Goal: Task Accomplishment & Management: Complete application form

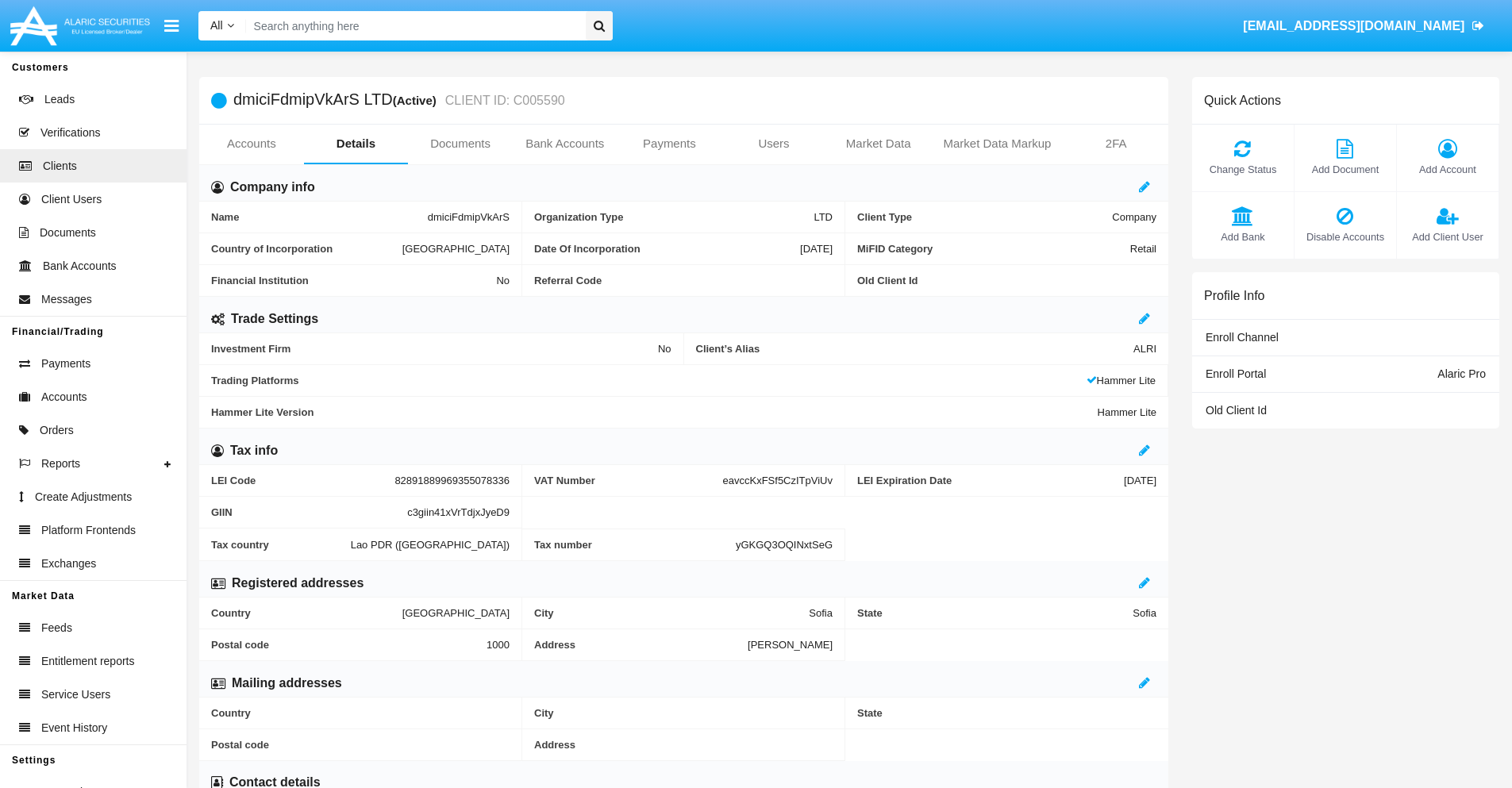
click at [565, 144] on link "Bank Accounts" at bounding box center [565, 144] width 105 height 38
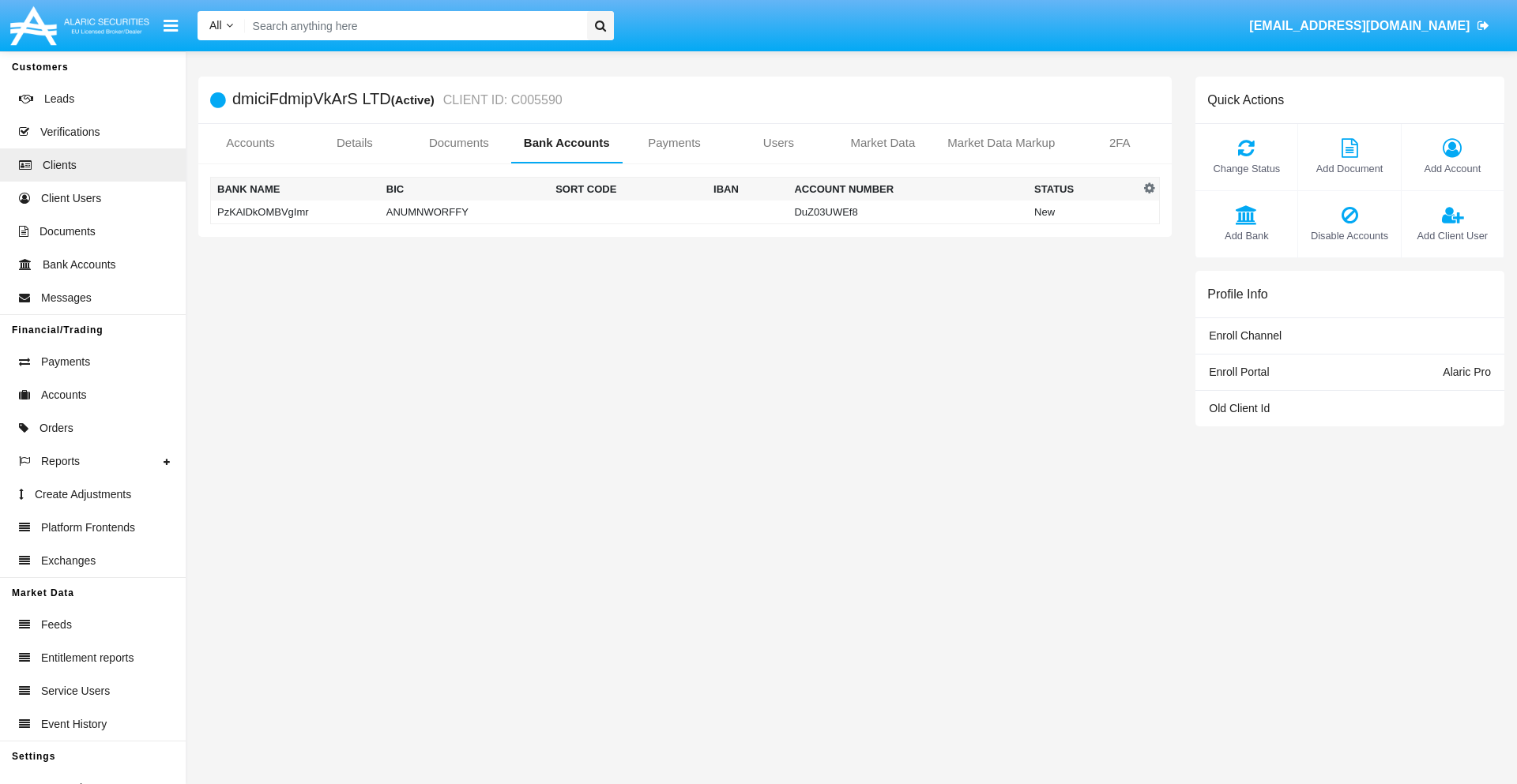
click at [295, 211] on td "PzKAlDkOMBVgImr" at bounding box center [295, 212] width 169 height 23
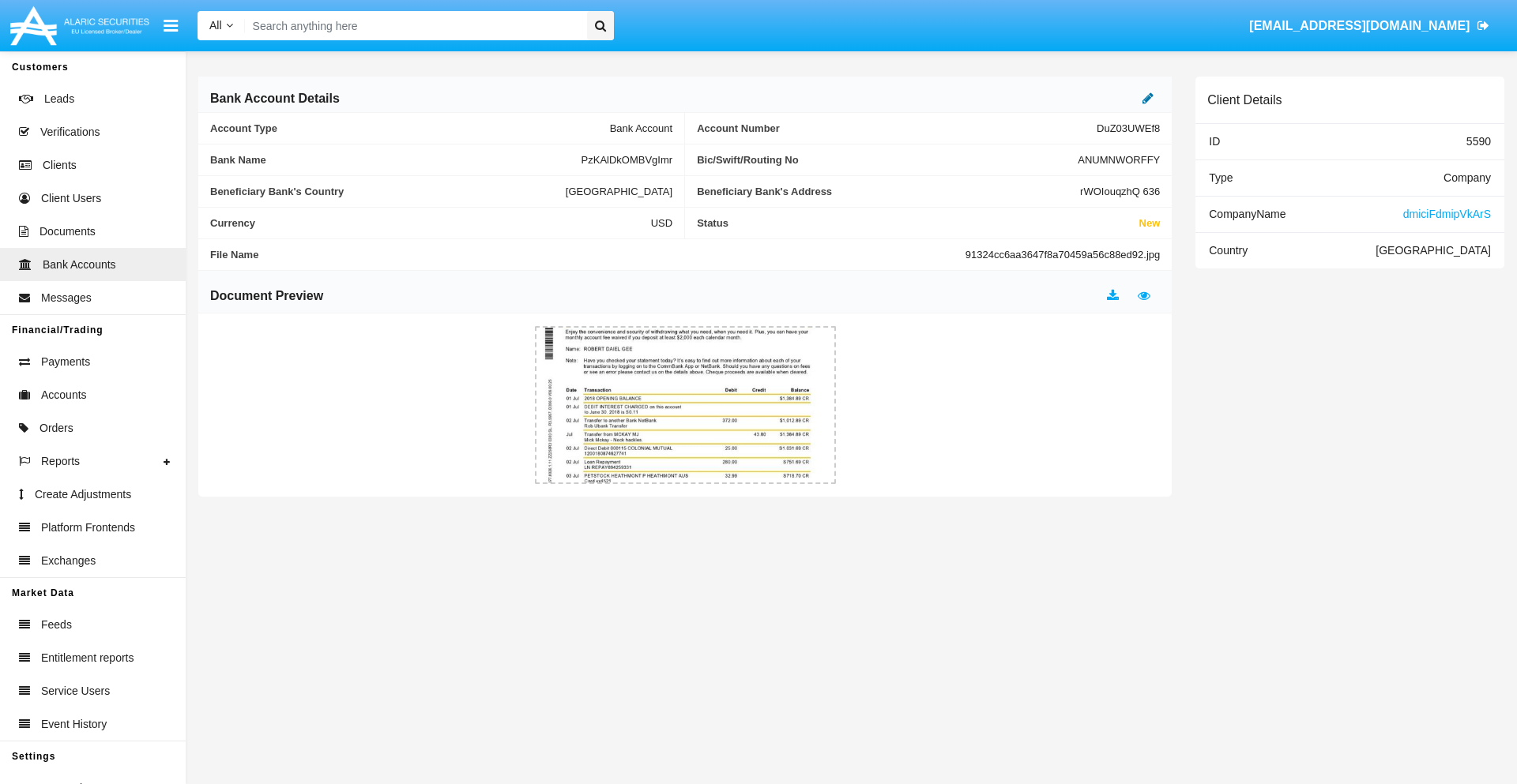
click at [1148, 98] on icon at bounding box center [1148, 98] width 11 height 13
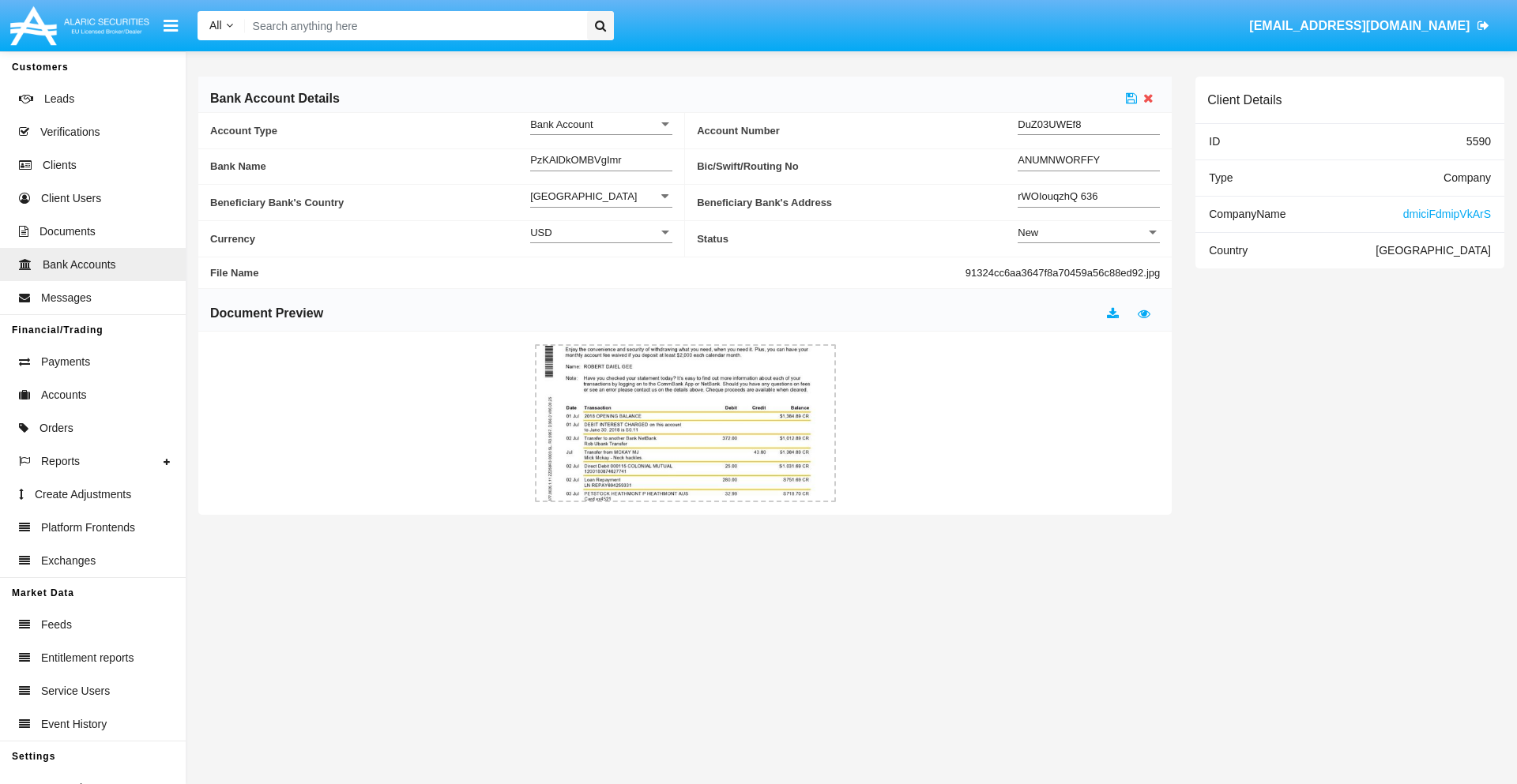
click at [1089, 232] on div "New" at bounding box center [1081, 233] width 128 height 14
click at [1089, 272] on span "Active" at bounding box center [1088, 271] width 142 height 30
click at [1131, 98] on icon at bounding box center [1131, 98] width 11 height 13
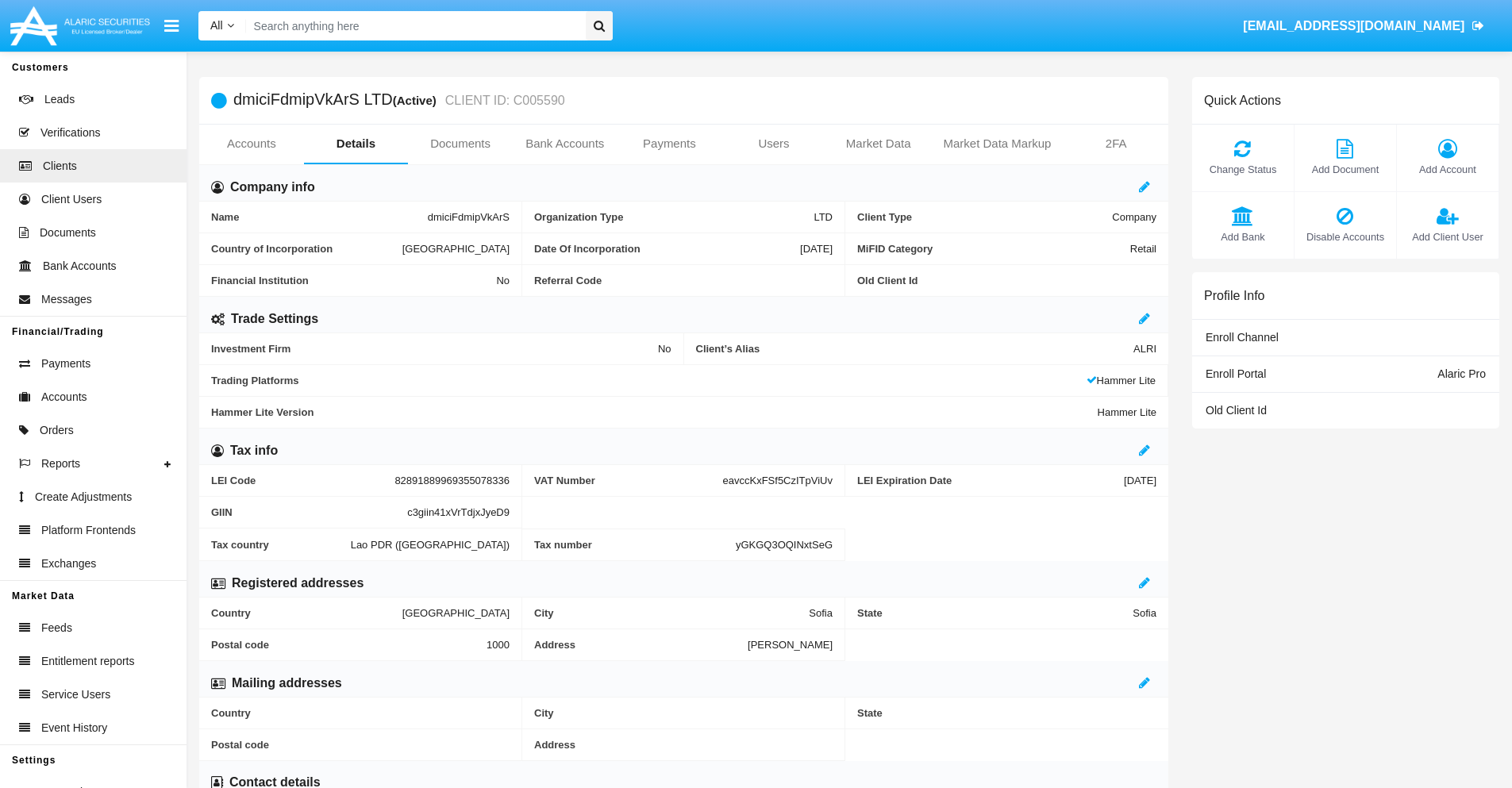
click at [565, 144] on link "Bank Accounts" at bounding box center [565, 144] width 105 height 38
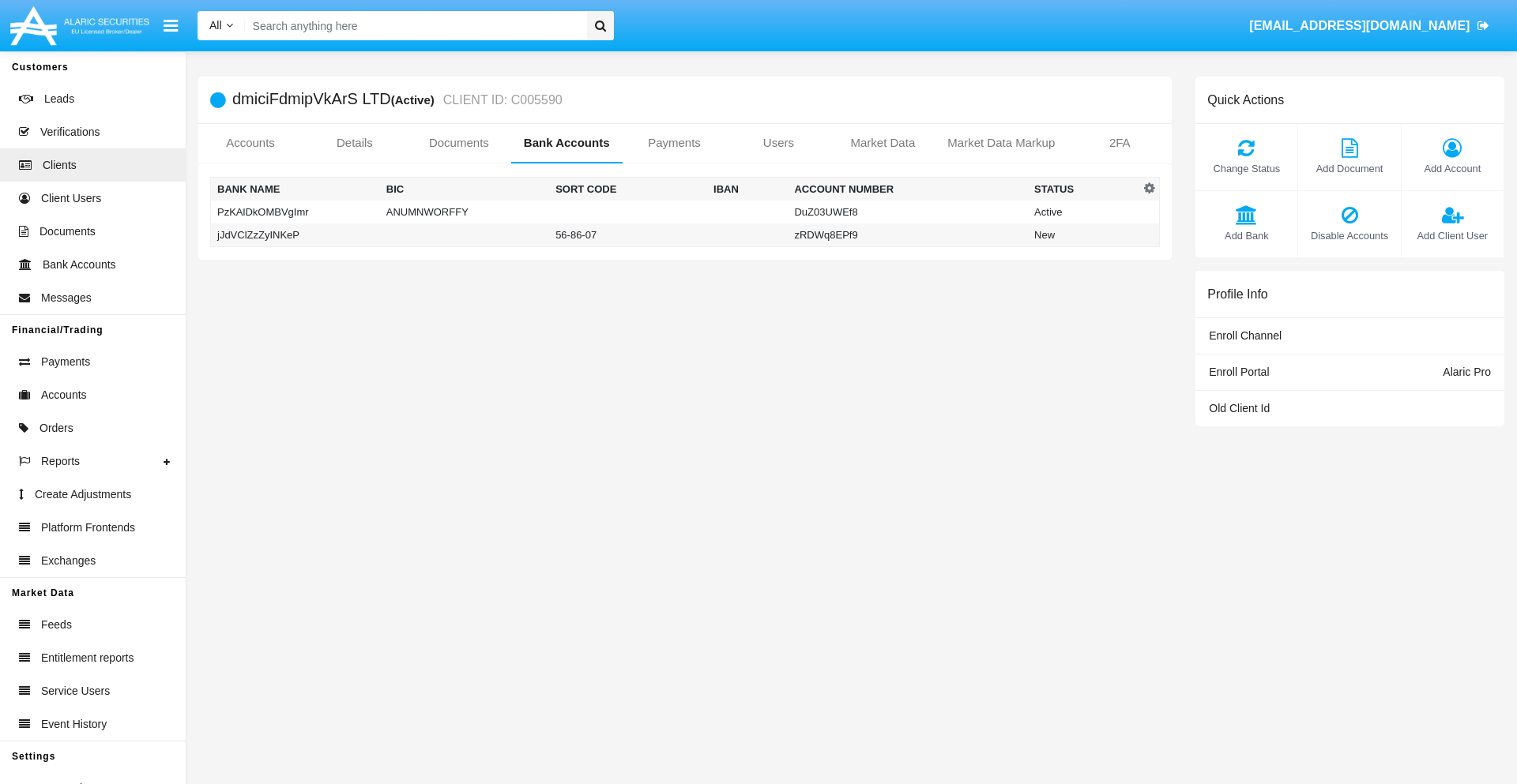
click at [295, 235] on td "jJdVClZzZyINKeP" at bounding box center [295, 235] width 169 height 23
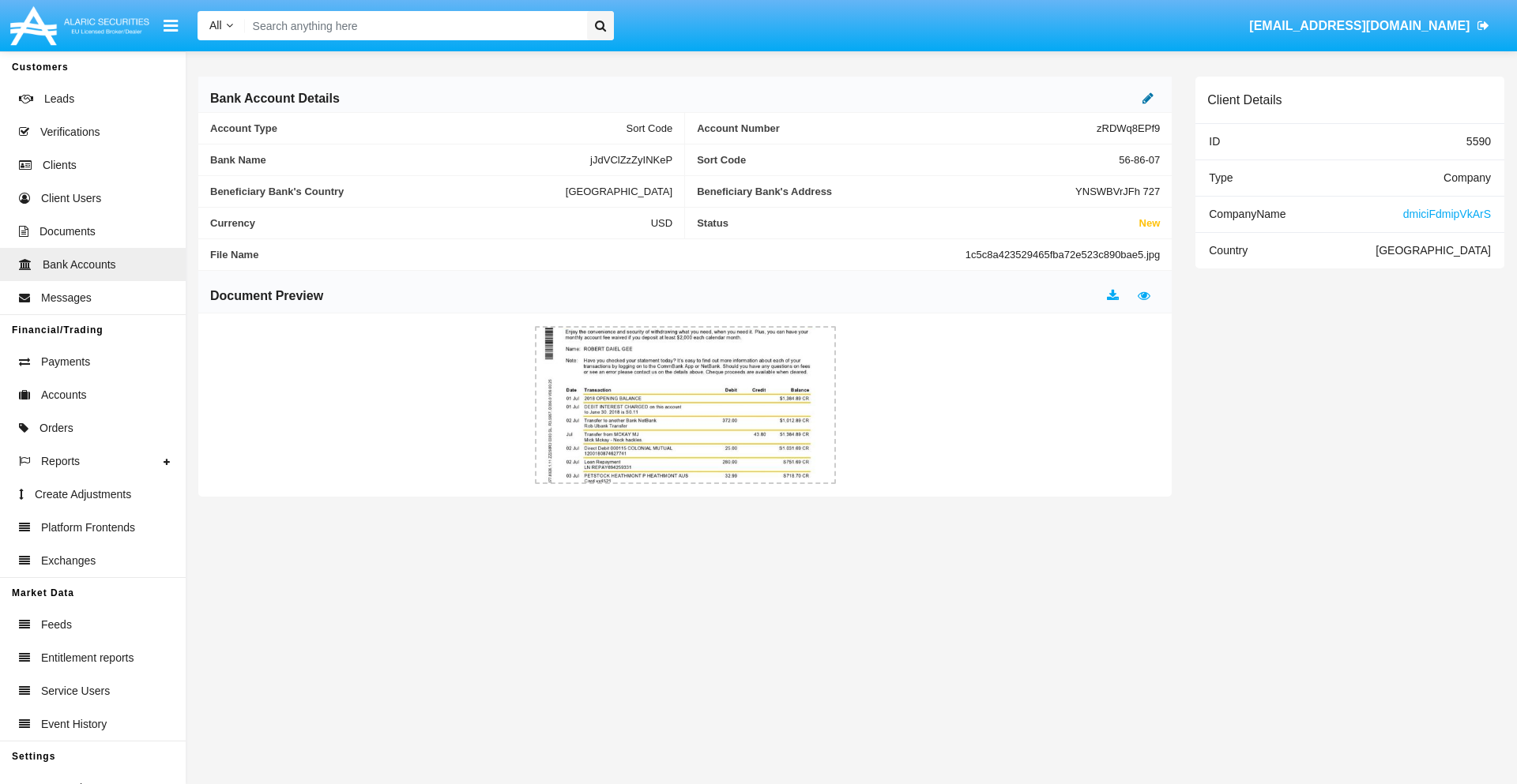
click at [1148, 98] on icon at bounding box center [1148, 98] width 11 height 13
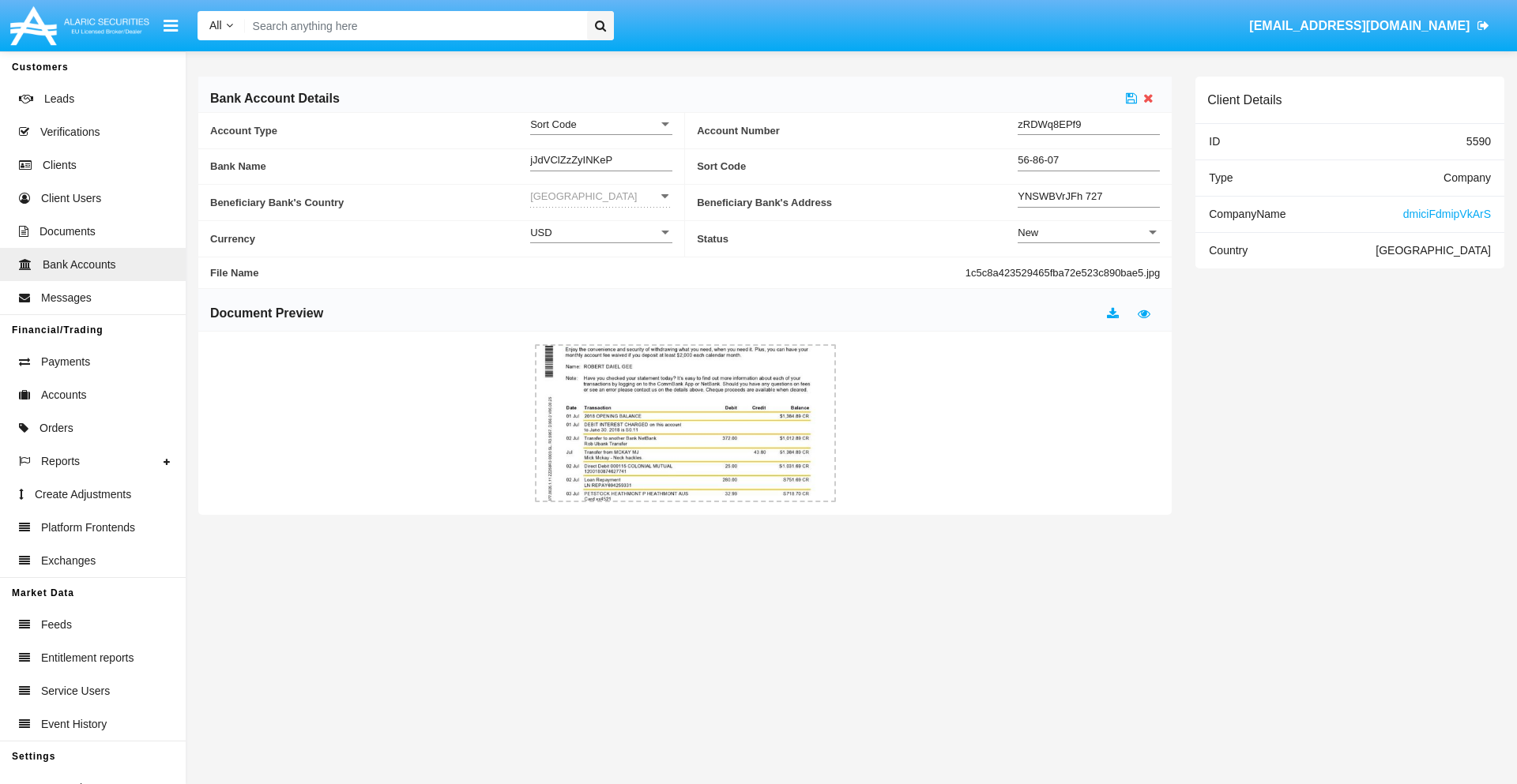
click at [1089, 232] on div "New" at bounding box center [1081, 233] width 128 height 14
click at [1089, 272] on span "Active" at bounding box center [1088, 271] width 142 height 30
click at [1131, 98] on icon at bounding box center [1131, 98] width 11 height 13
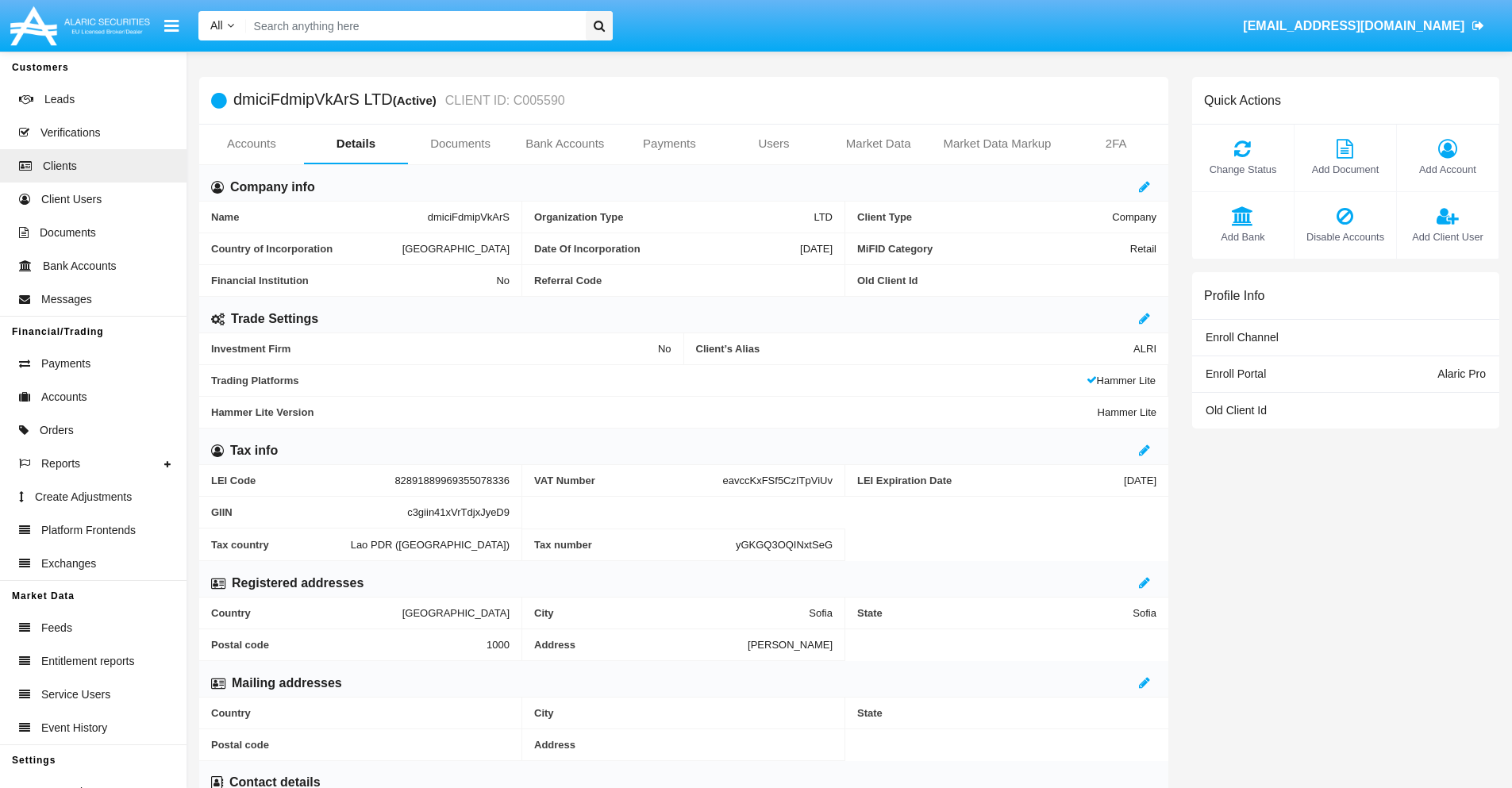
click at [1242, 236] on span "Add Bank" at bounding box center [1242, 236] width 86 height 15
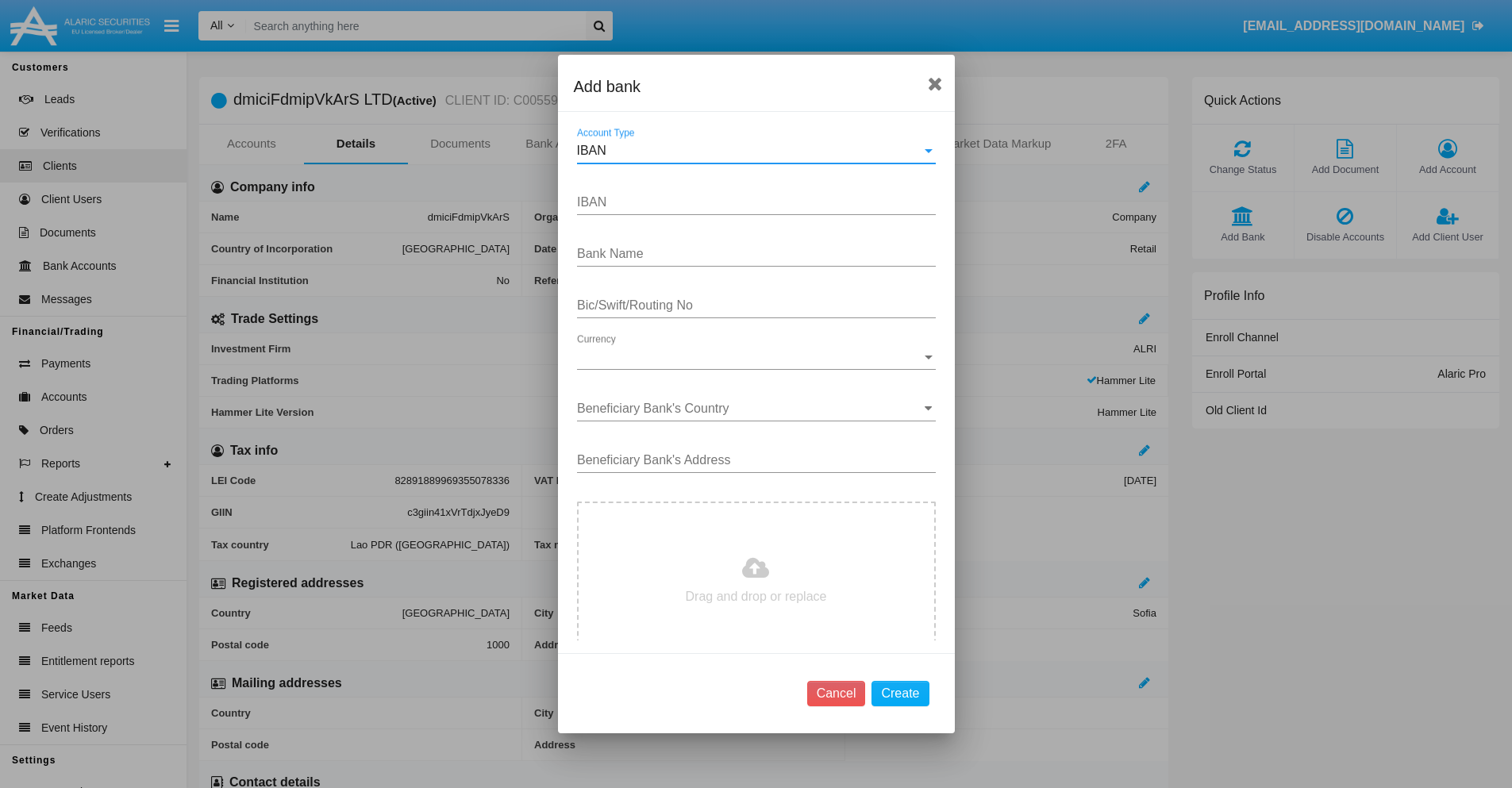
click at [751, 151] on div "IBAN" at bounding box center [750, 151] width 344 height 15
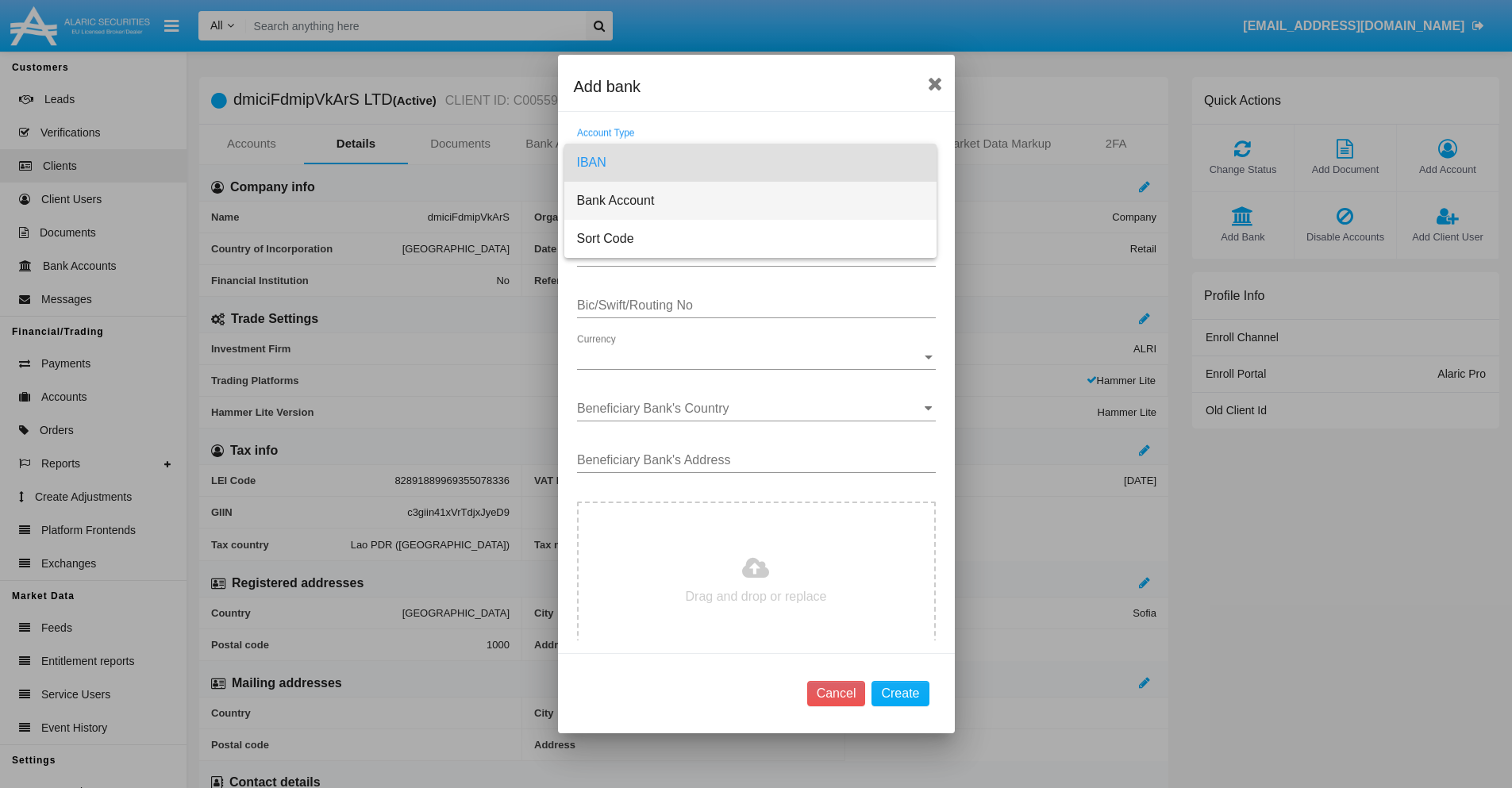
click at [751, 201] on span "Bank Account" at bounding box center [751, 201] width 347 height 38
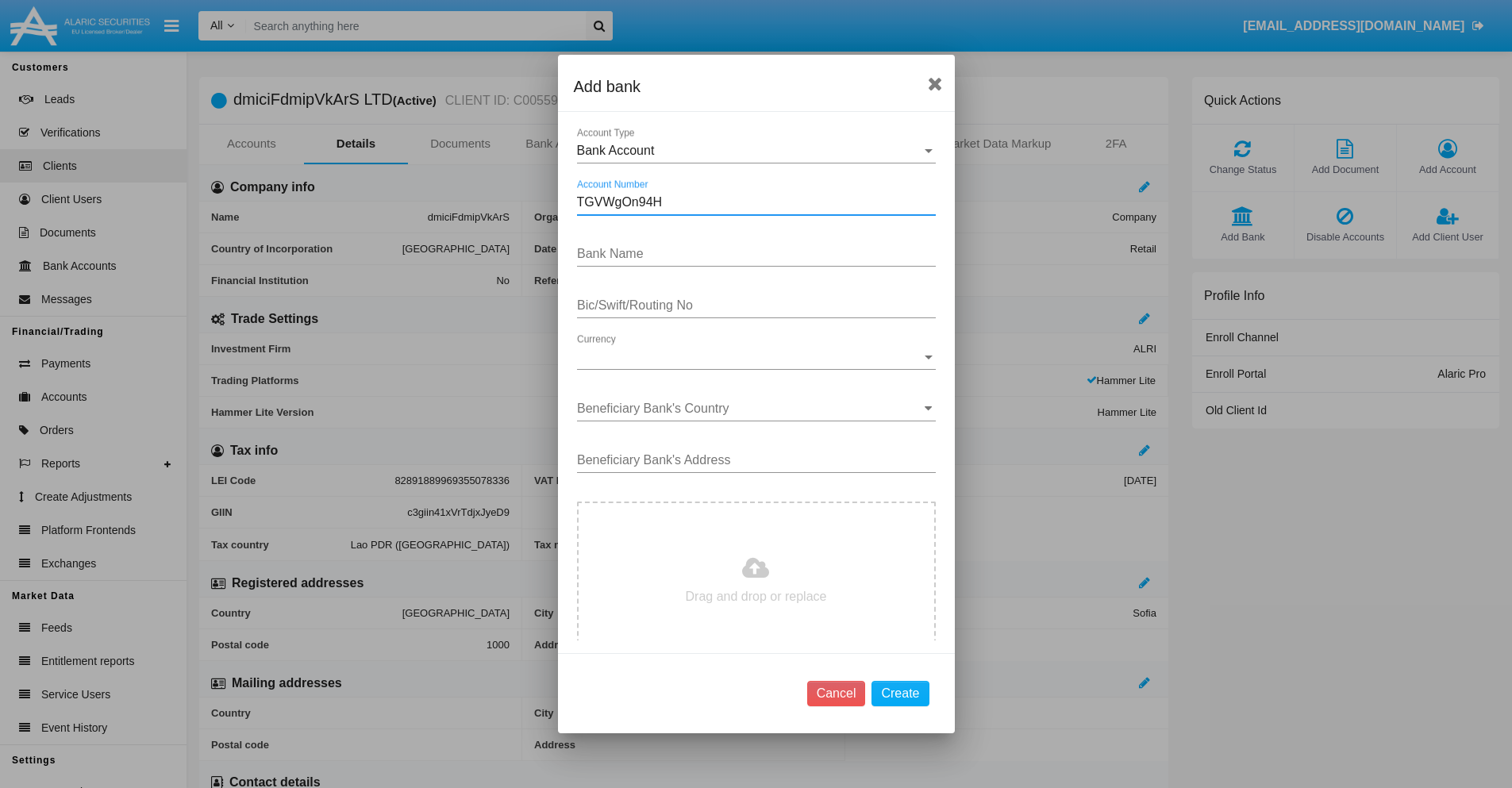
type input "TGVWgOn94H"
type input "tQzZdPgZSlSTbdA"
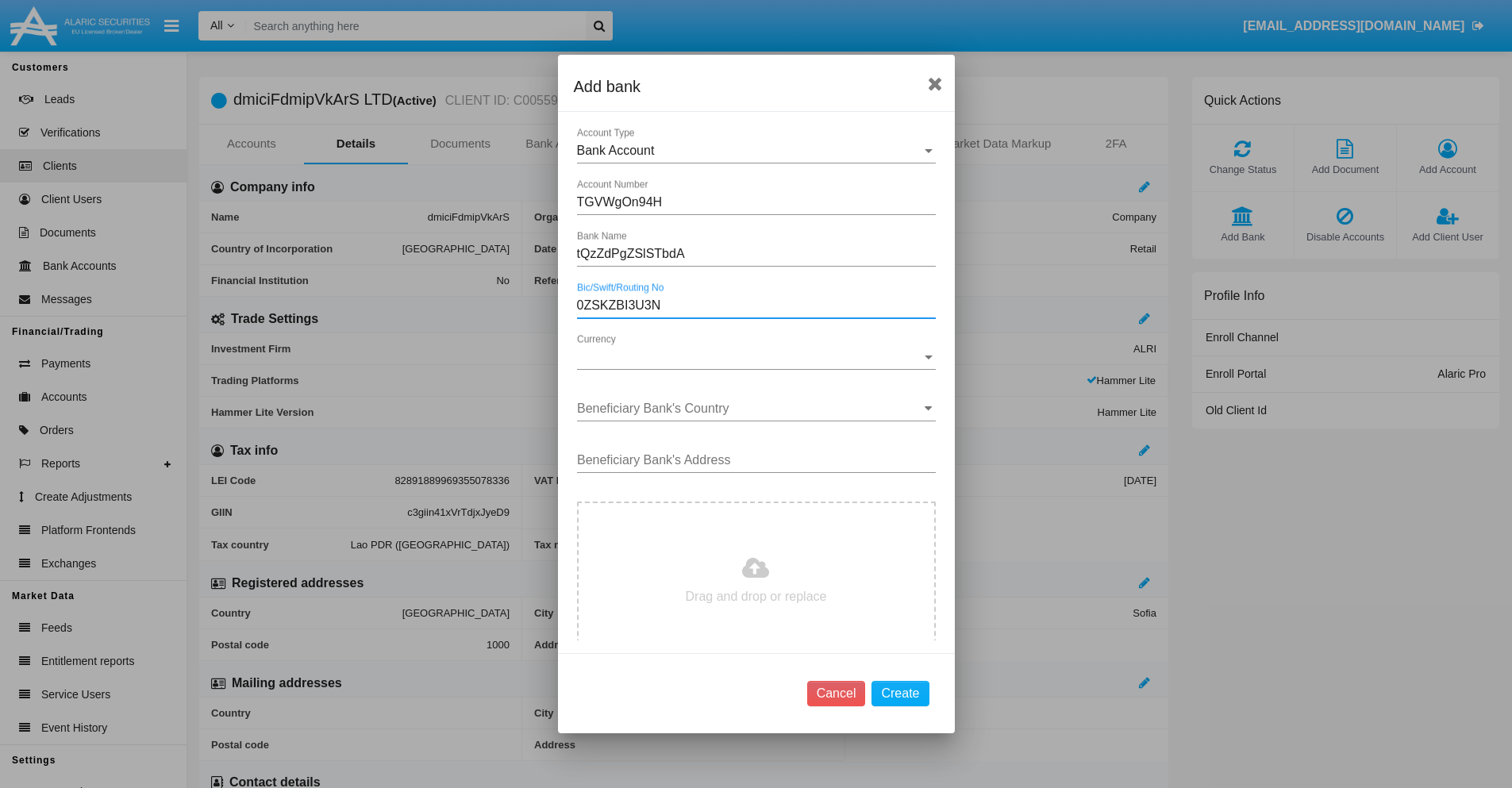
type input "0ZSKZBI3U3N"
click at [751, 357] on span "Currency" at bounding box center [750, 357] width 344 height 15
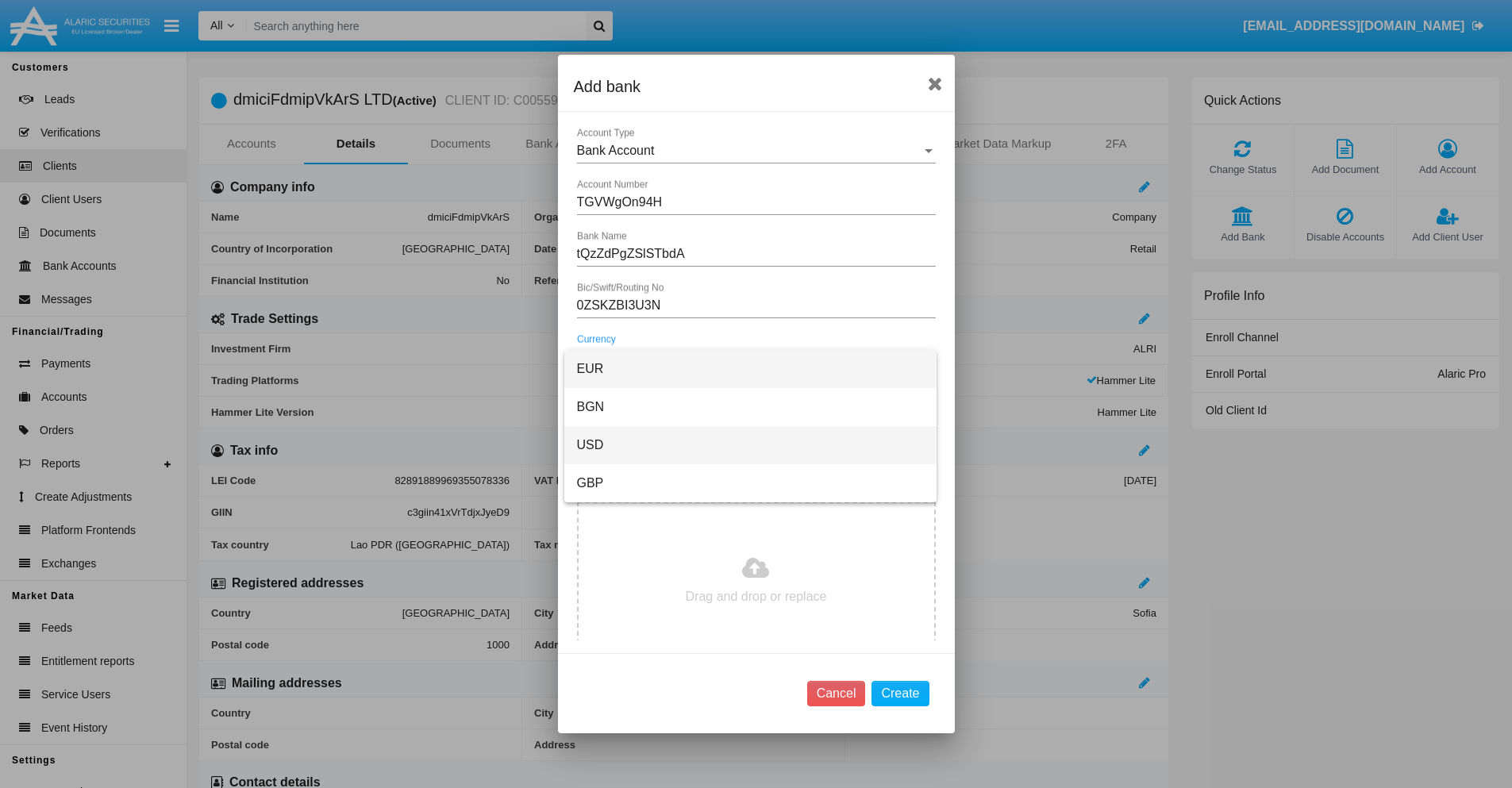
click at [751, 446] on span "USD" at bounding box center [751, 445] width 347 height 38
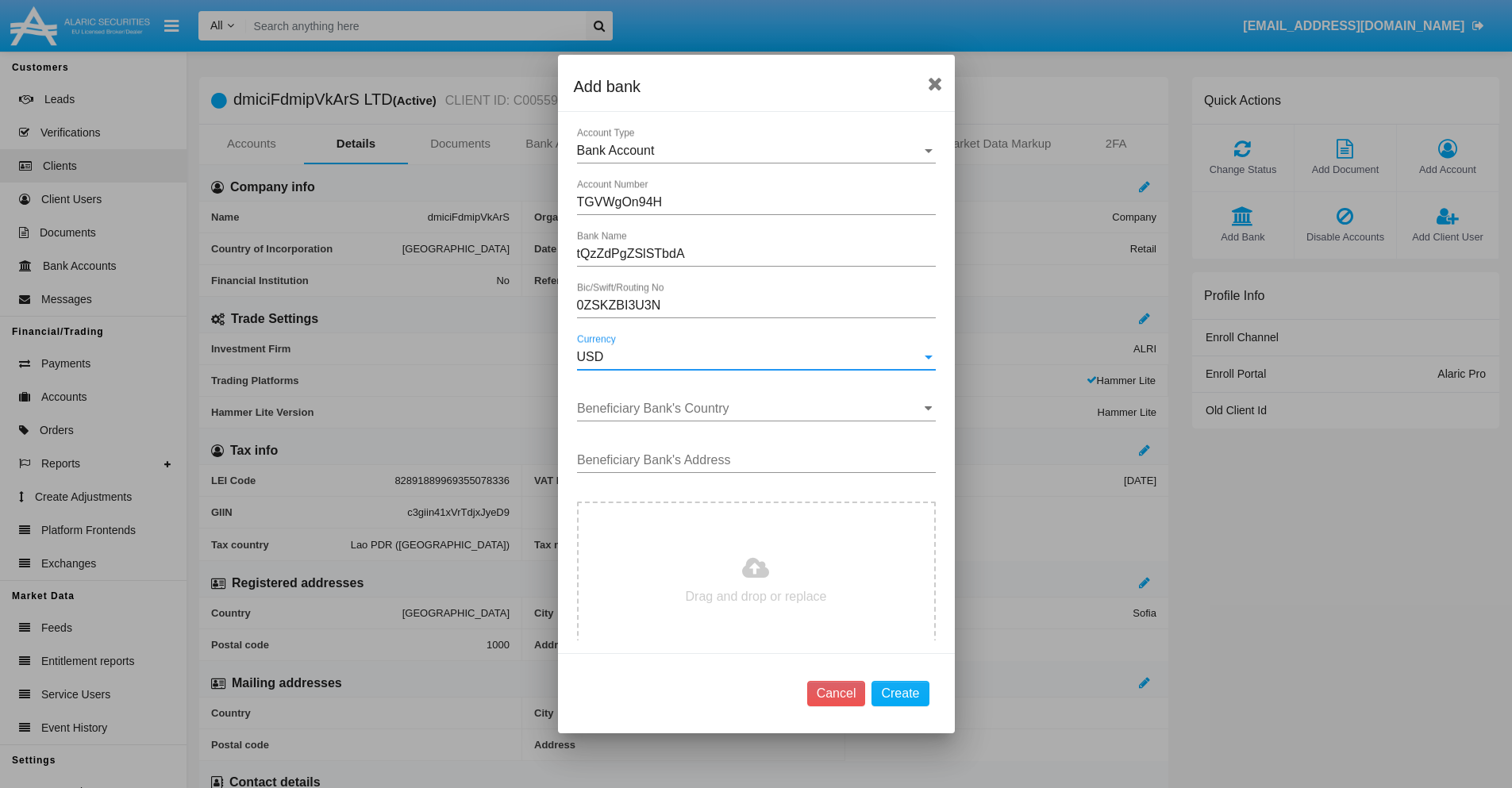
click at [751, 409] on input "Beneficiary Bank's Country" at bounding box center [756, 408] width 359 height 15
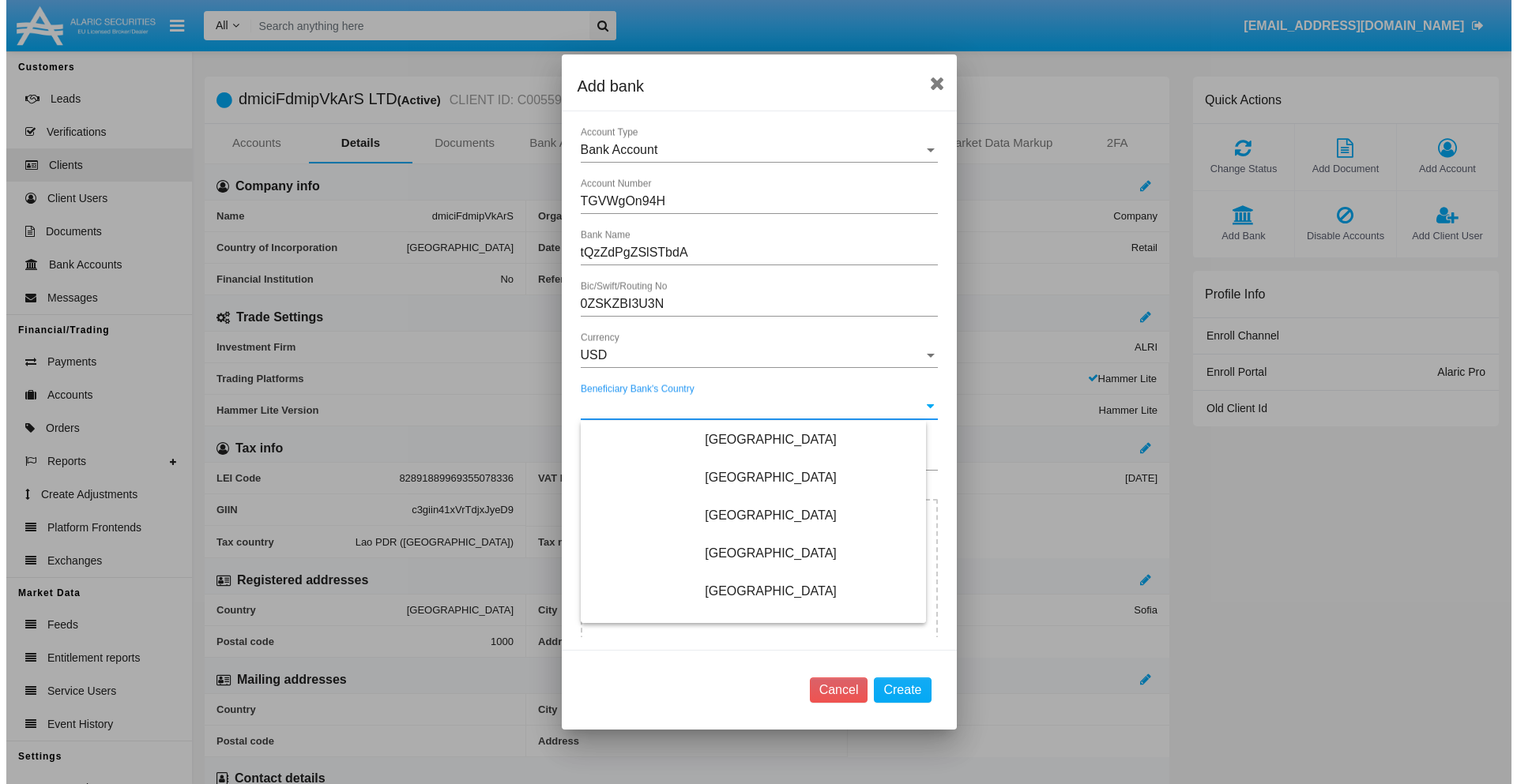
scroll to position [1617, 0]
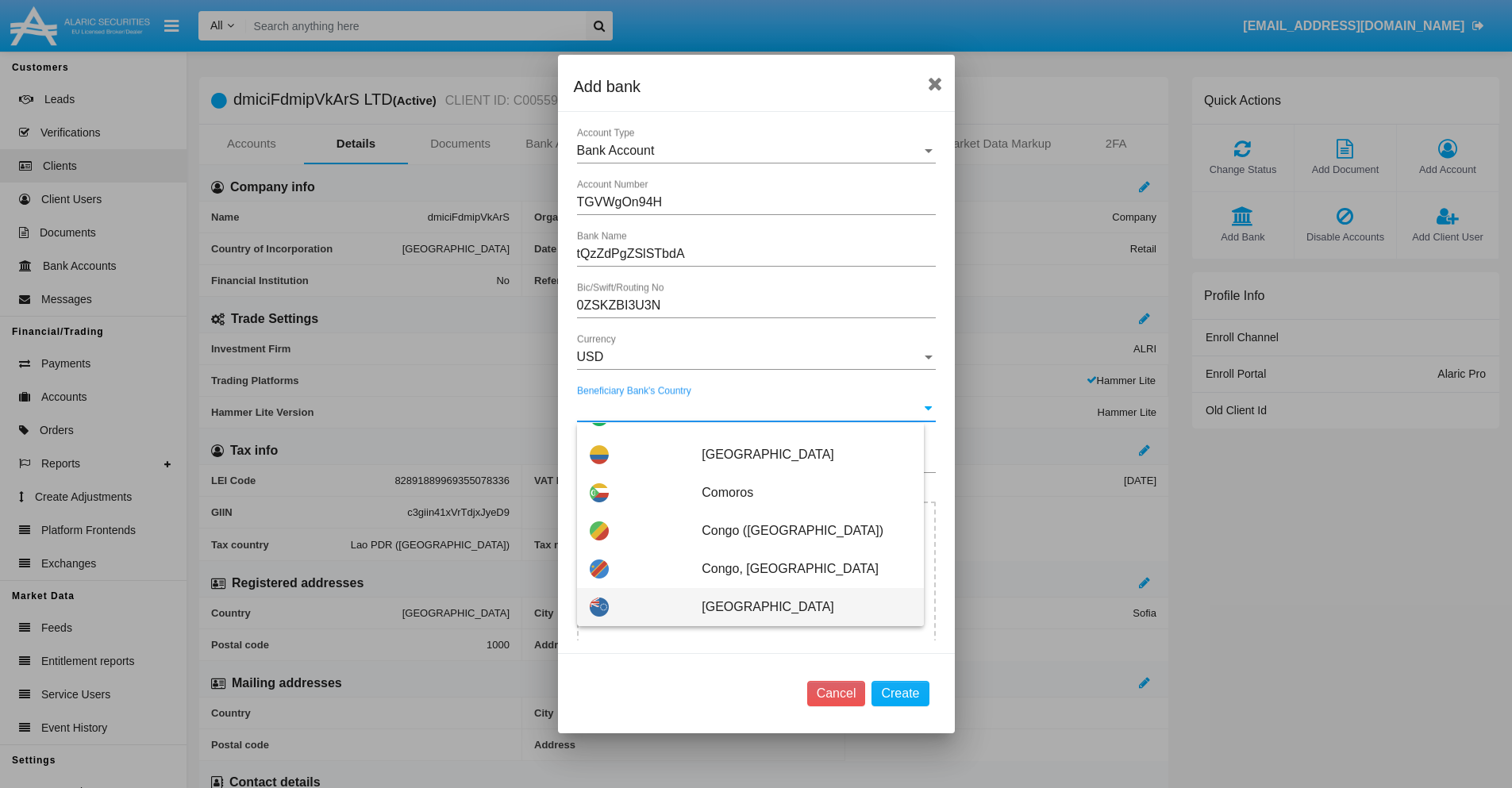
click at [798, 607] on span "Cook Islands" at bounding box center [806, 607] width 209 height 38
type input "Cook Islands"
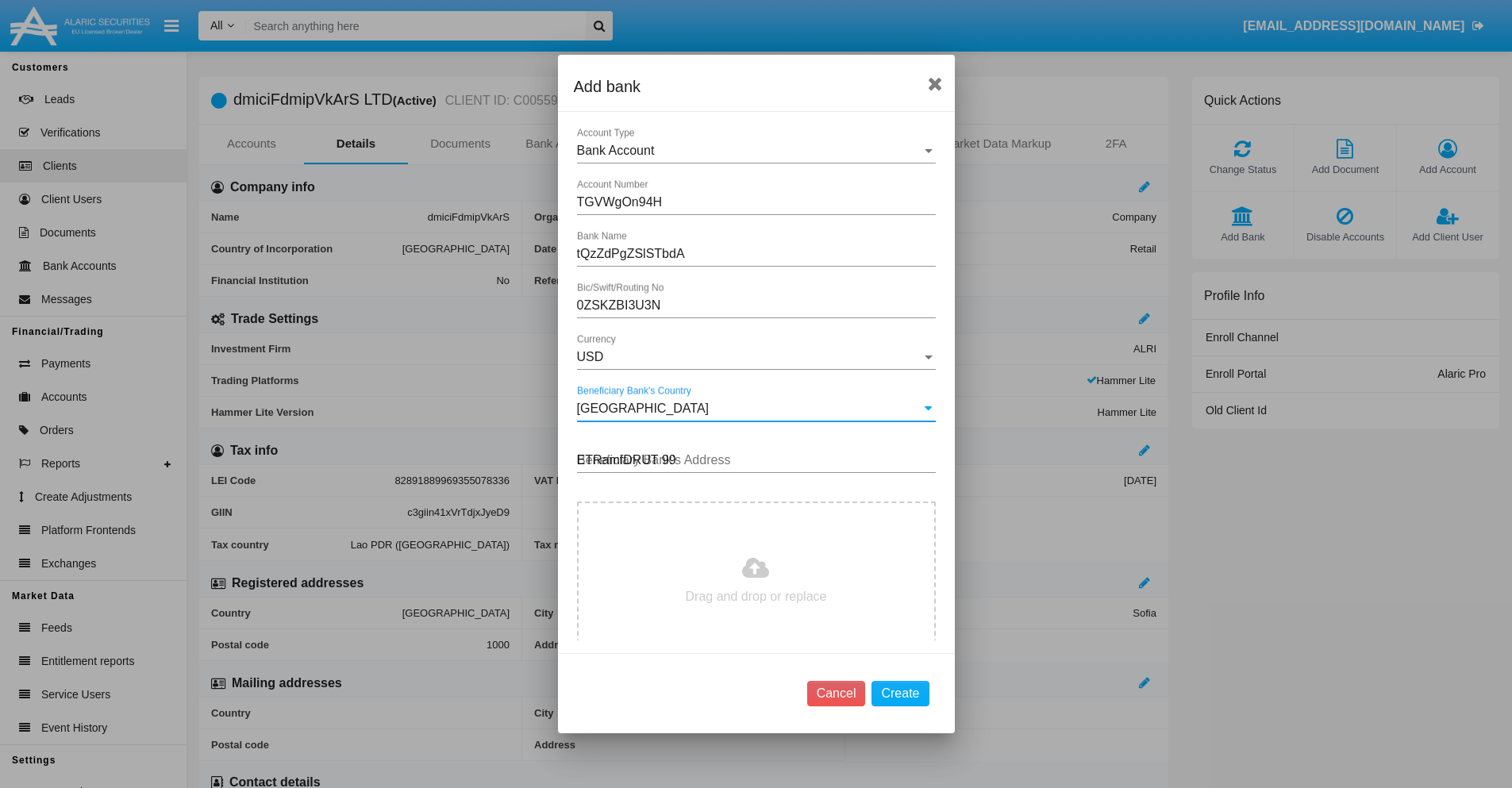
type input "ETRamfDRUT 993"
type input "C:\fakepath\bank-statement.png"
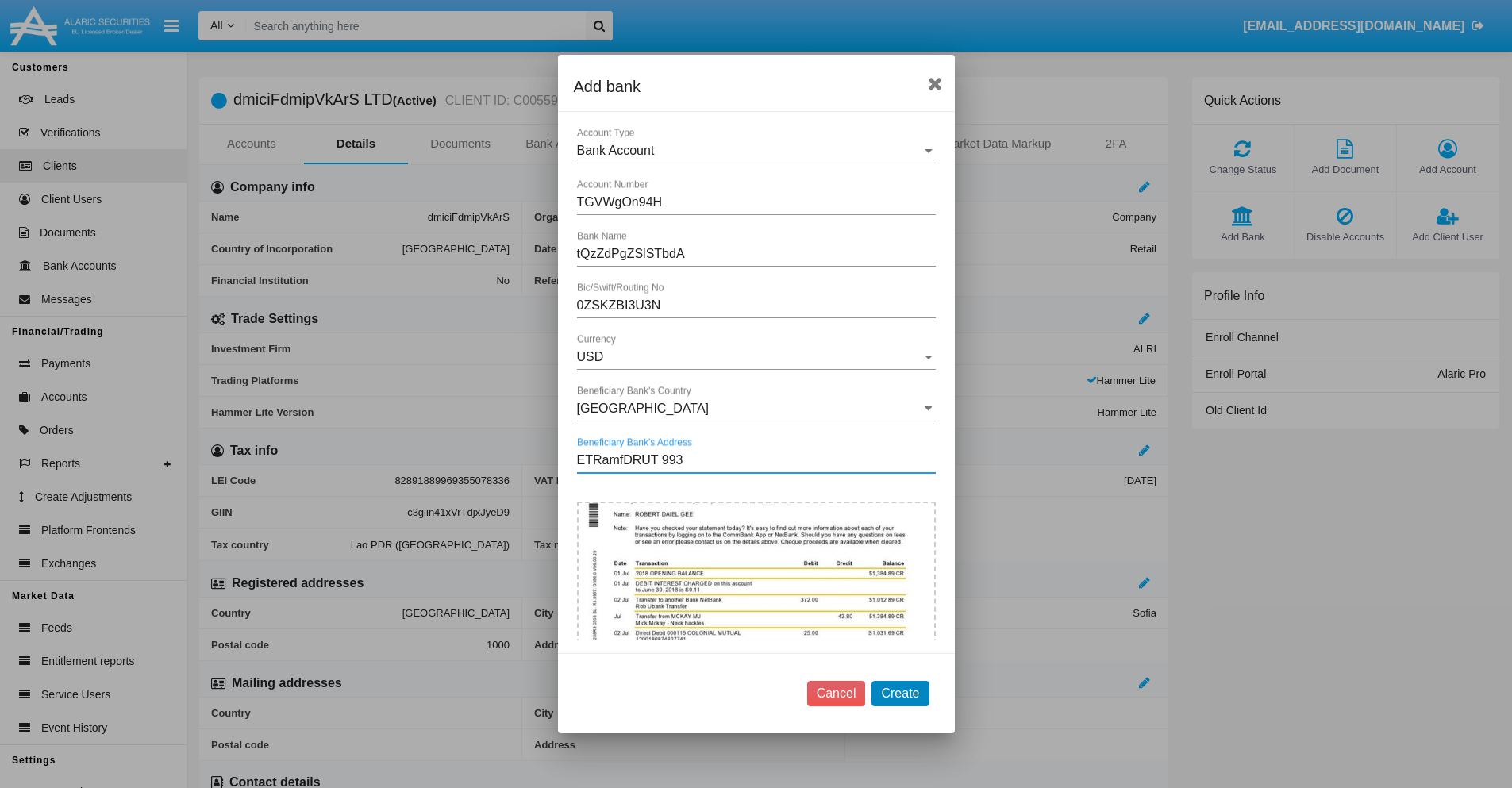
click at [900, 693] on button "Create" at bounding box center [900, 694] width 57 height 26
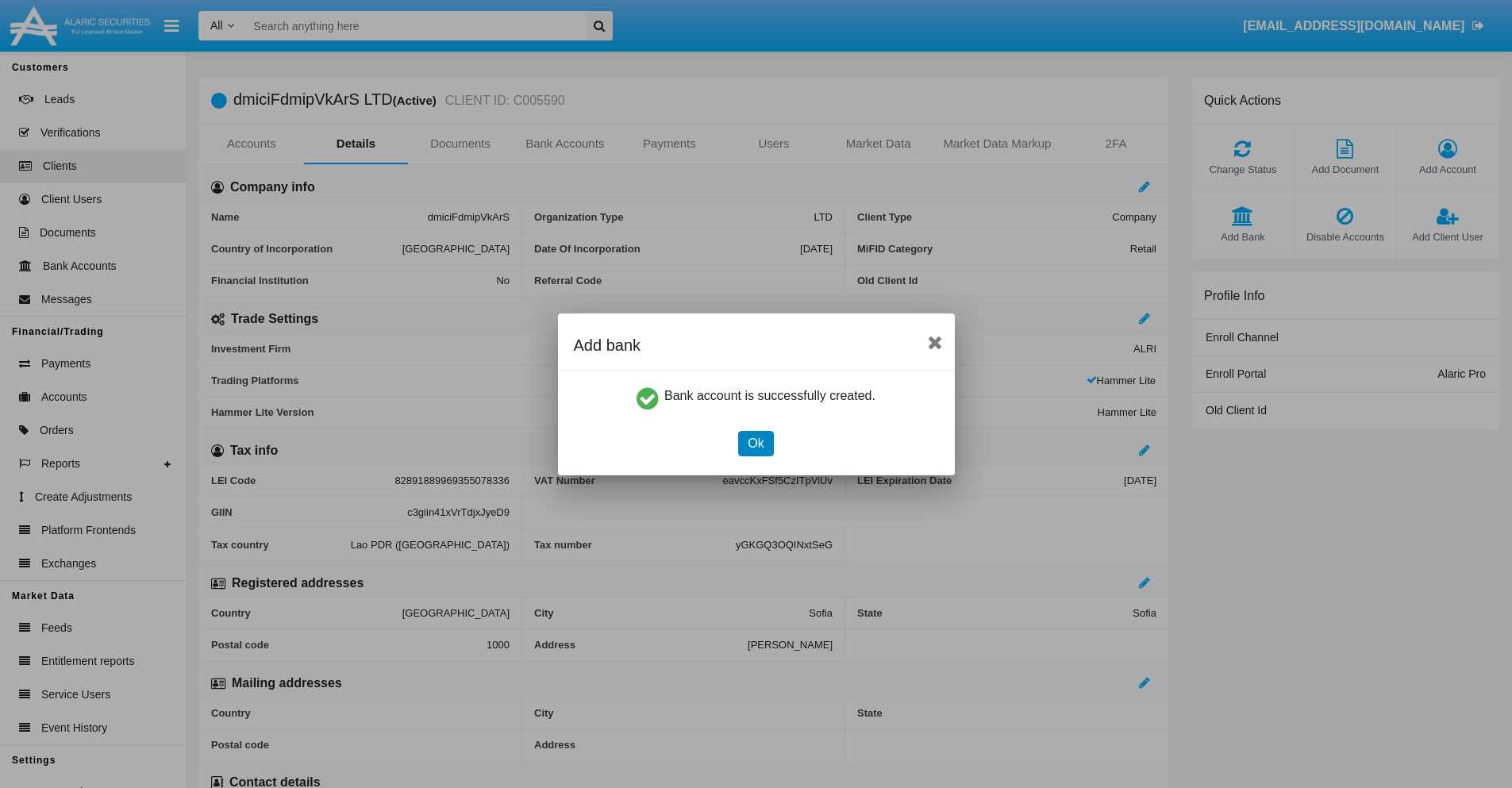
click at [756, 443] on button "Ok" at bounding box center [756, 444] width 35 height 26
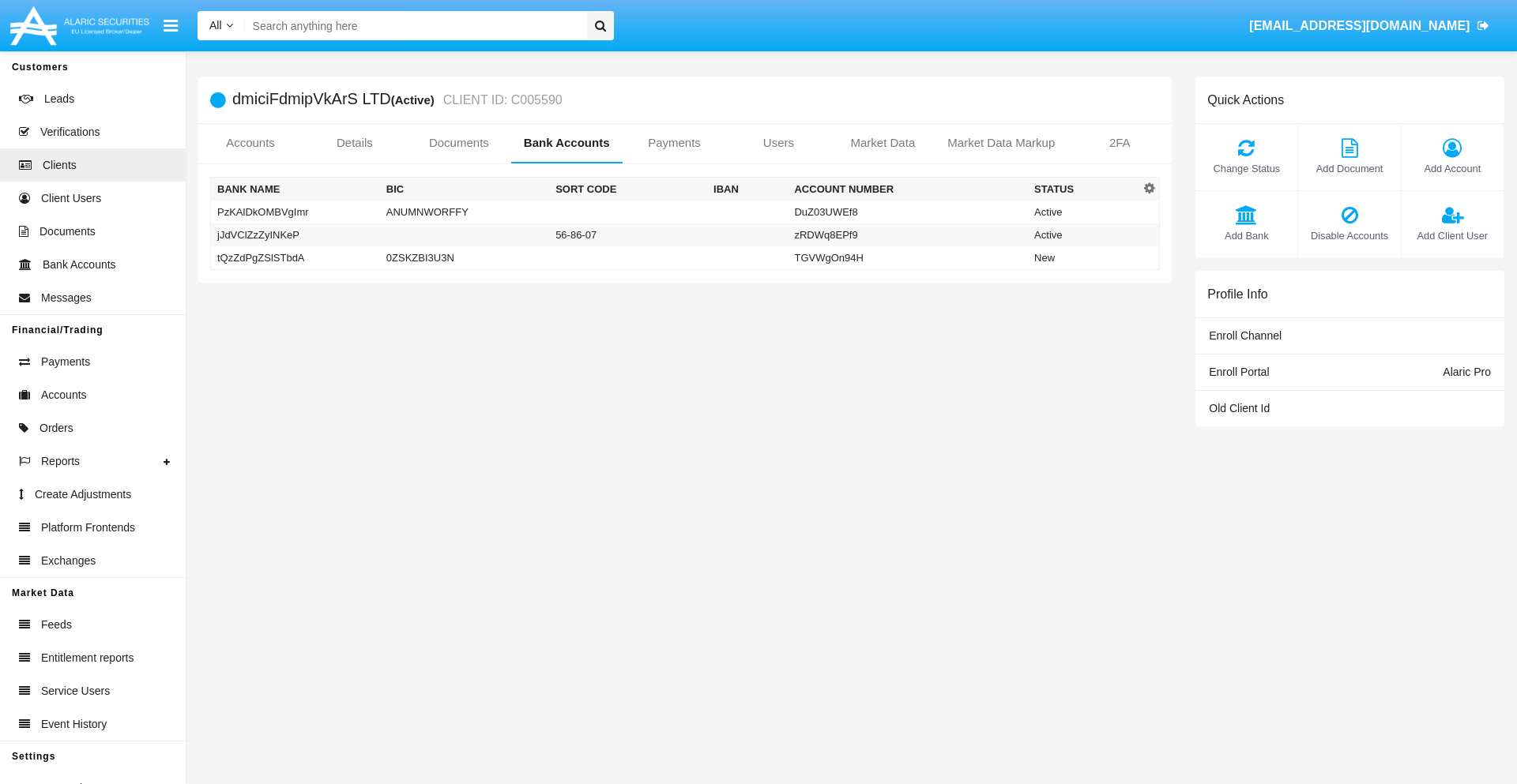
click at [295, 257] on td "tQzZdPgZSlSTbdA" at bounding box center [295, 258] width 169 height 23
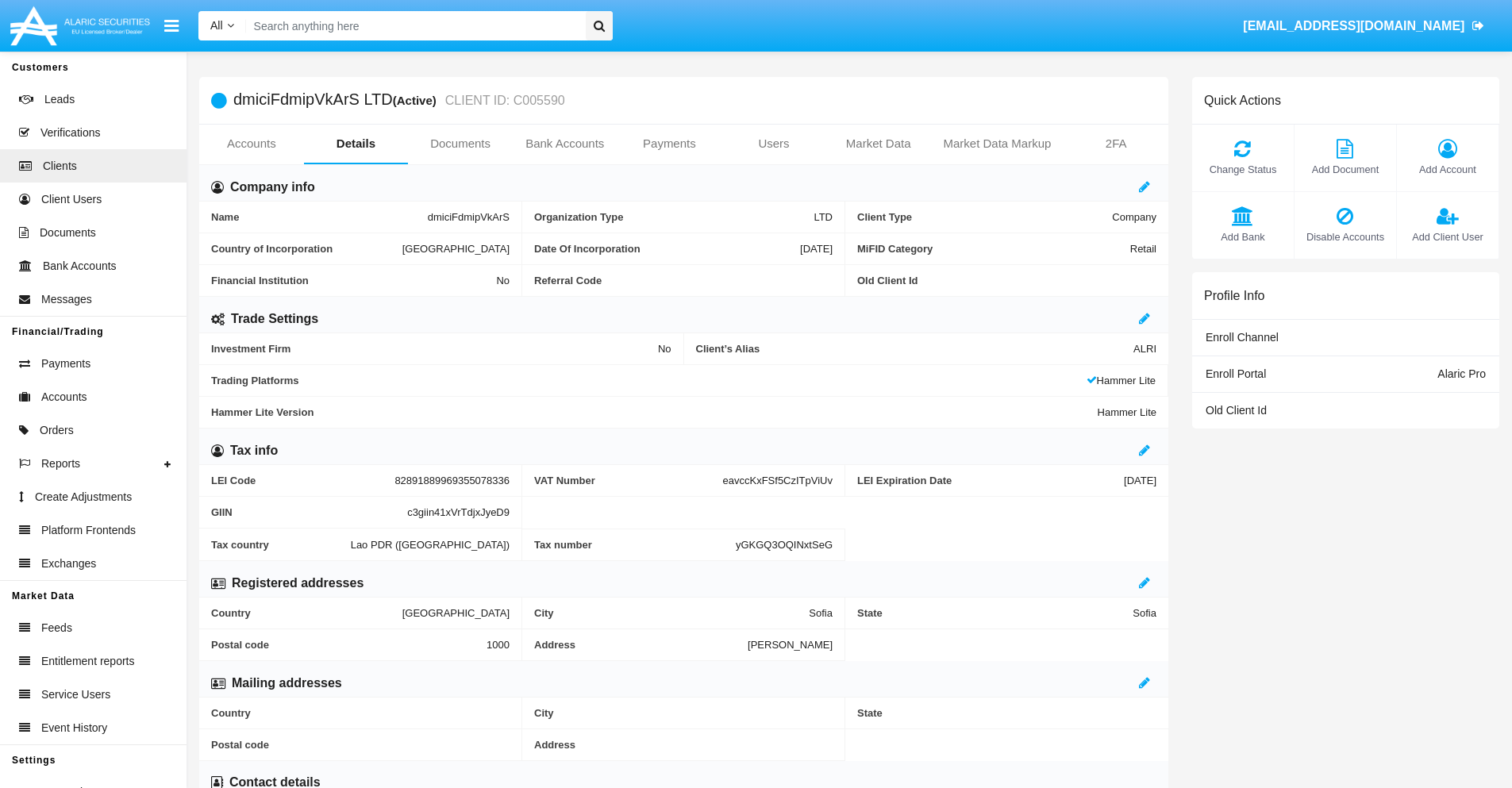
click at [1242, 236] on span "Add Bank" at bounding box center [1242, 236] width 86 height 15
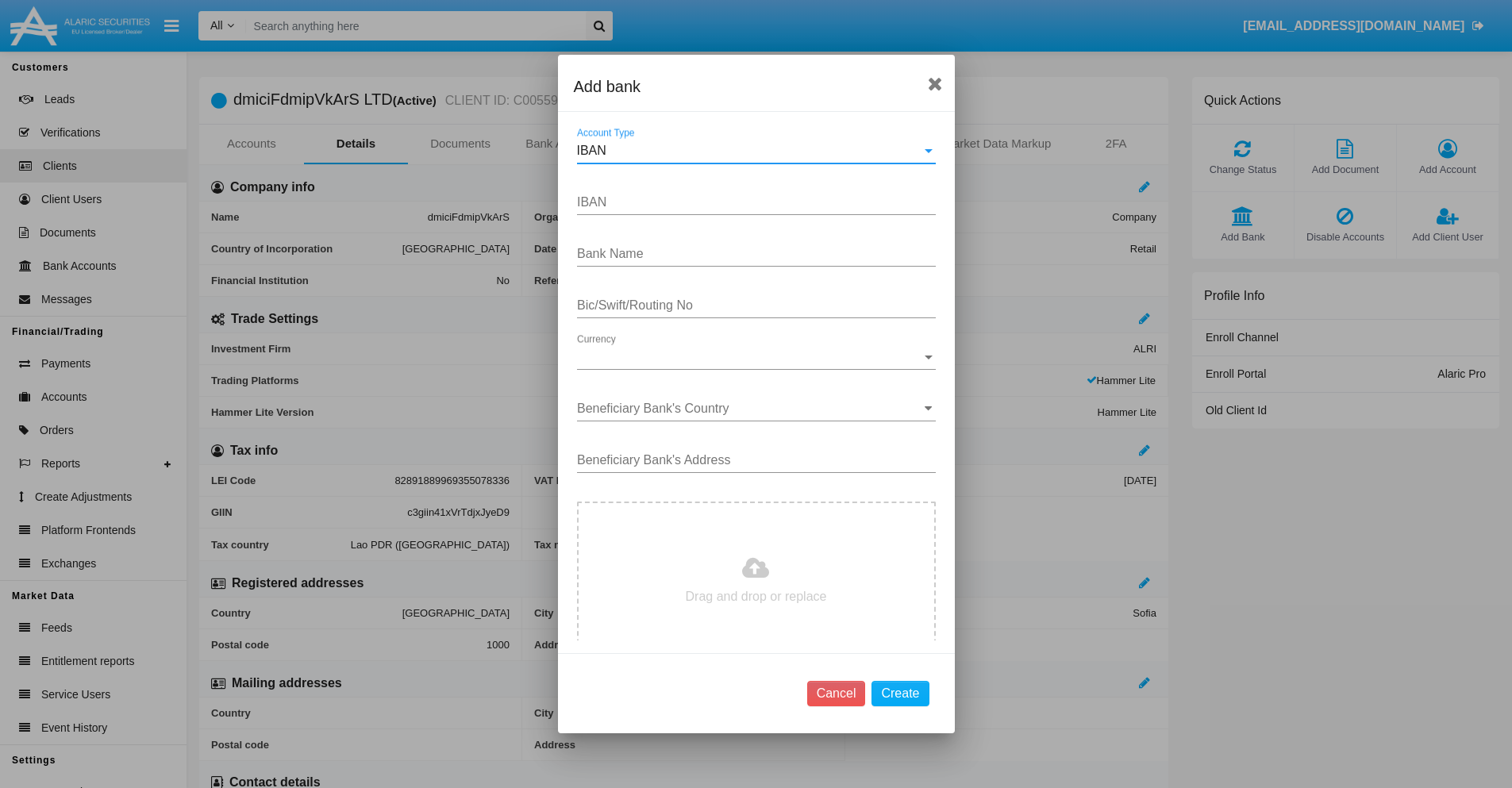
click at [751, 151] on div "IBAN" at bounding box center [750, 151] width 344 height 15
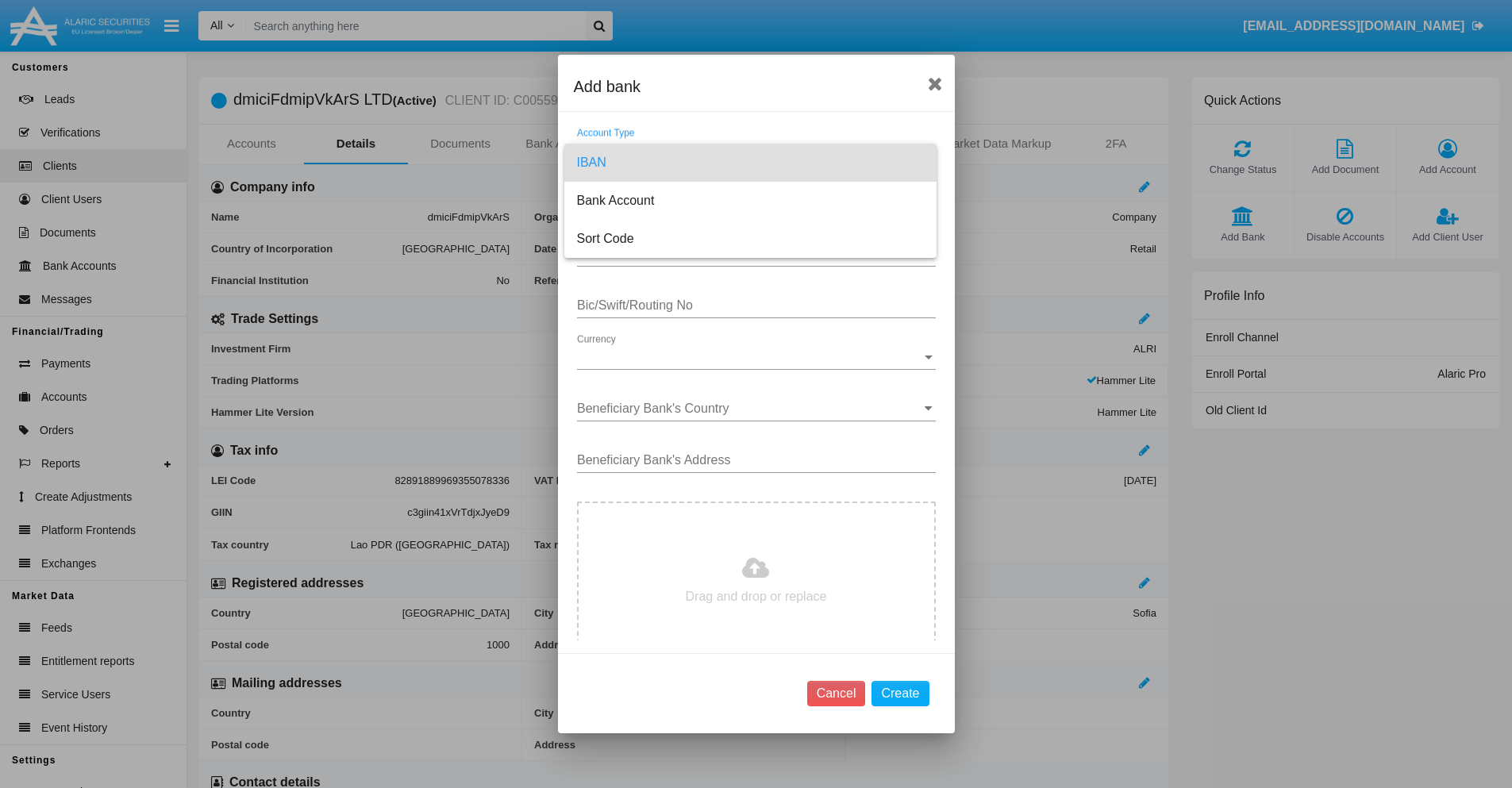
click at [751, 162] on span "IBAN" at bounding box center [751, 162] width 347 height 38
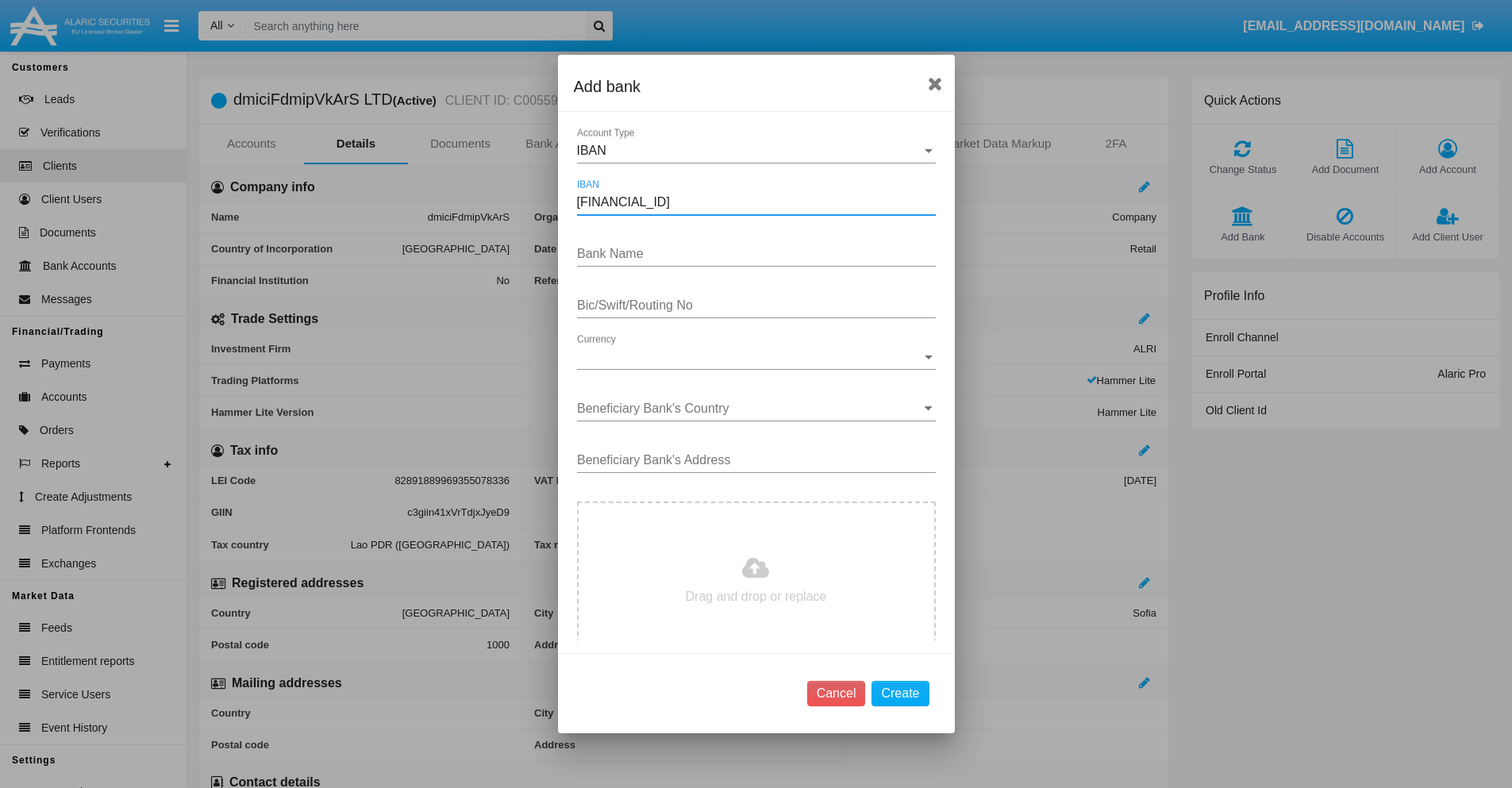
type input "[FINANCIAL_ID]"
type input "pWndXhykuSTWVWt"
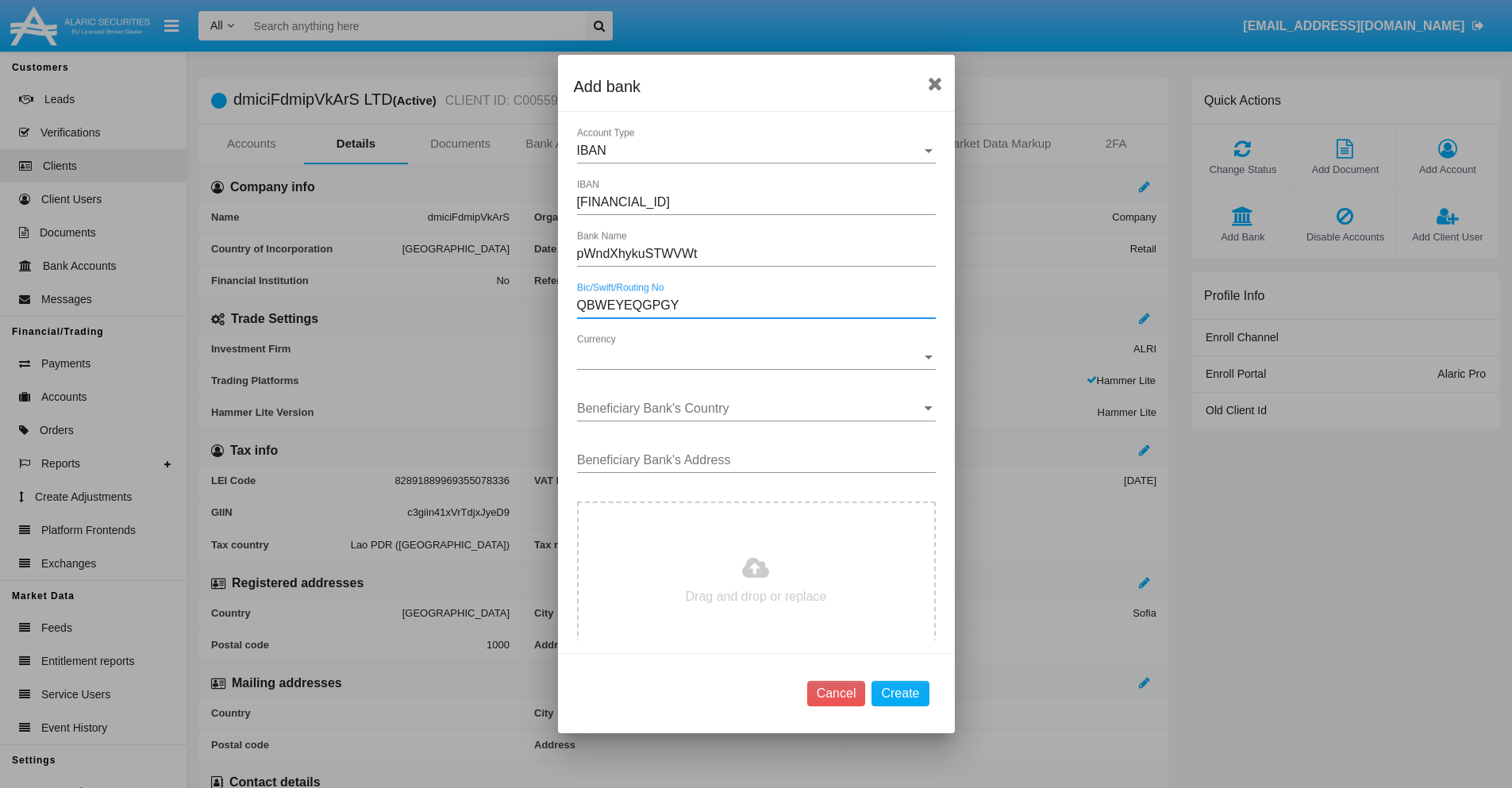
type input "QBWEYEQGPGY"
click at [751, 357] on span "Currency" at bounding box center [750, 357] width 344 height 15
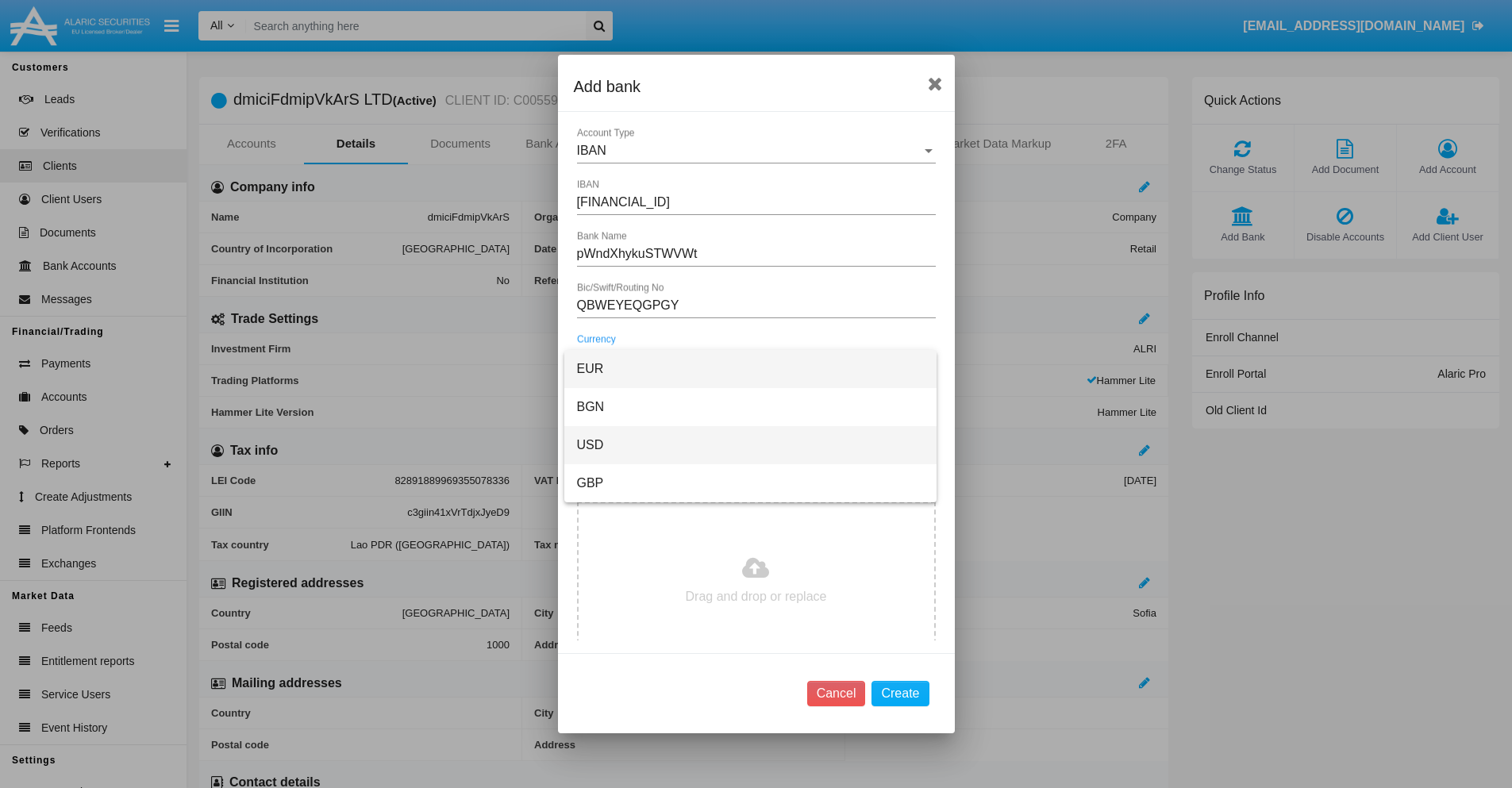
click at [751, 446] on span "USD" at bounding box center [751, 445] width 347 height 38
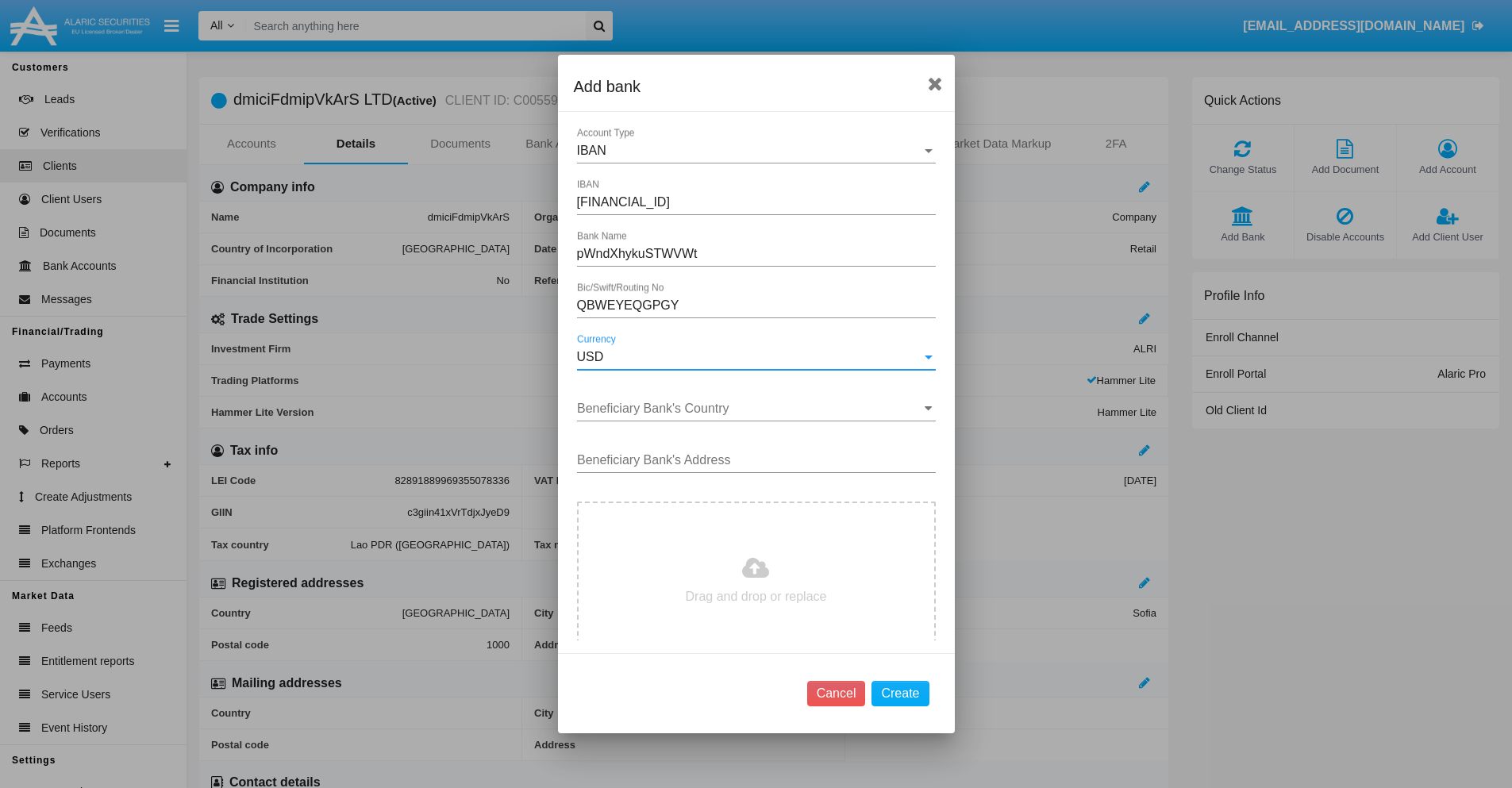
click at [751, 409] on input "Beneficiary Bank's Country" at bounding box center [756, 408] width 359 height 15
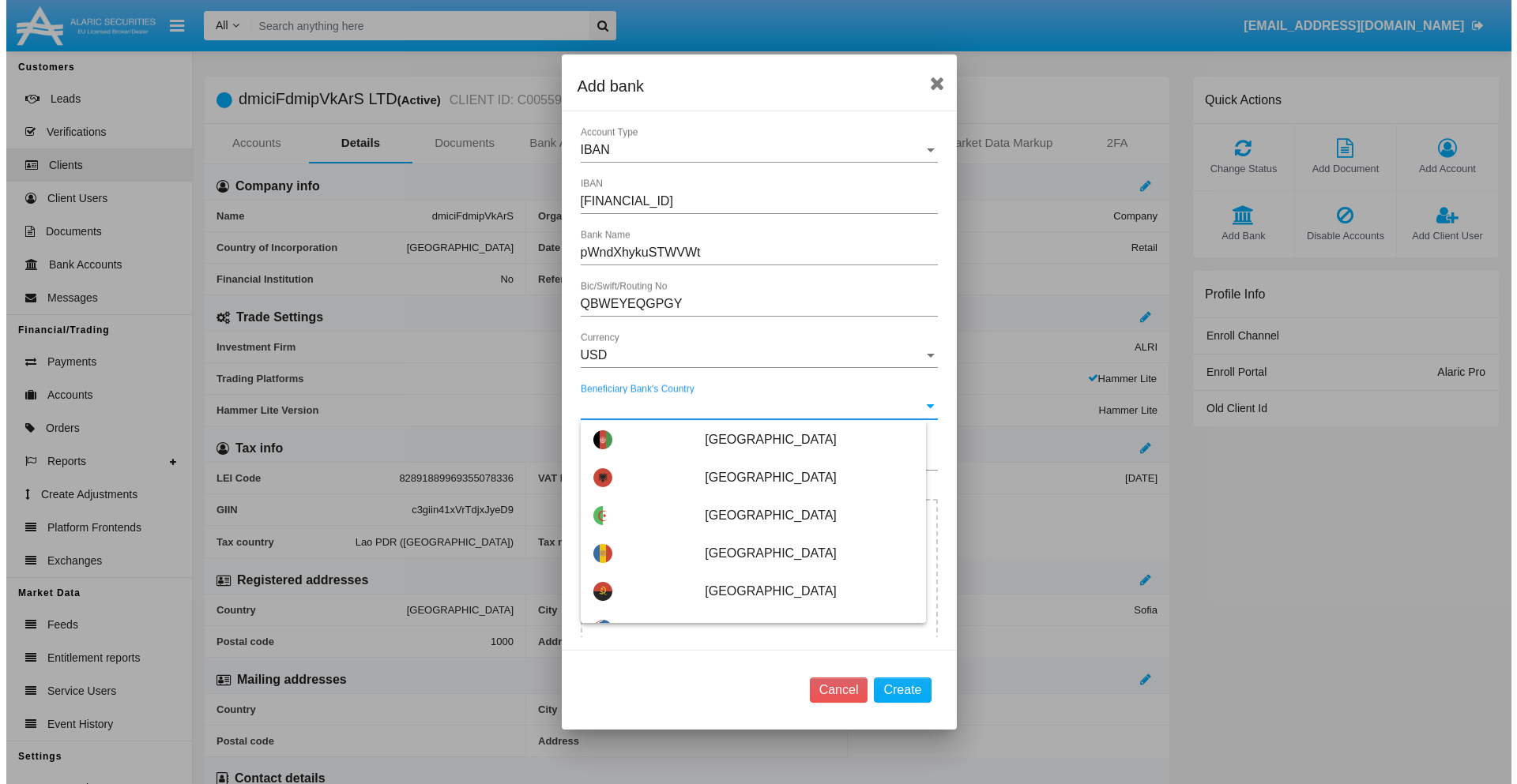
scroll to position [3588, 0]
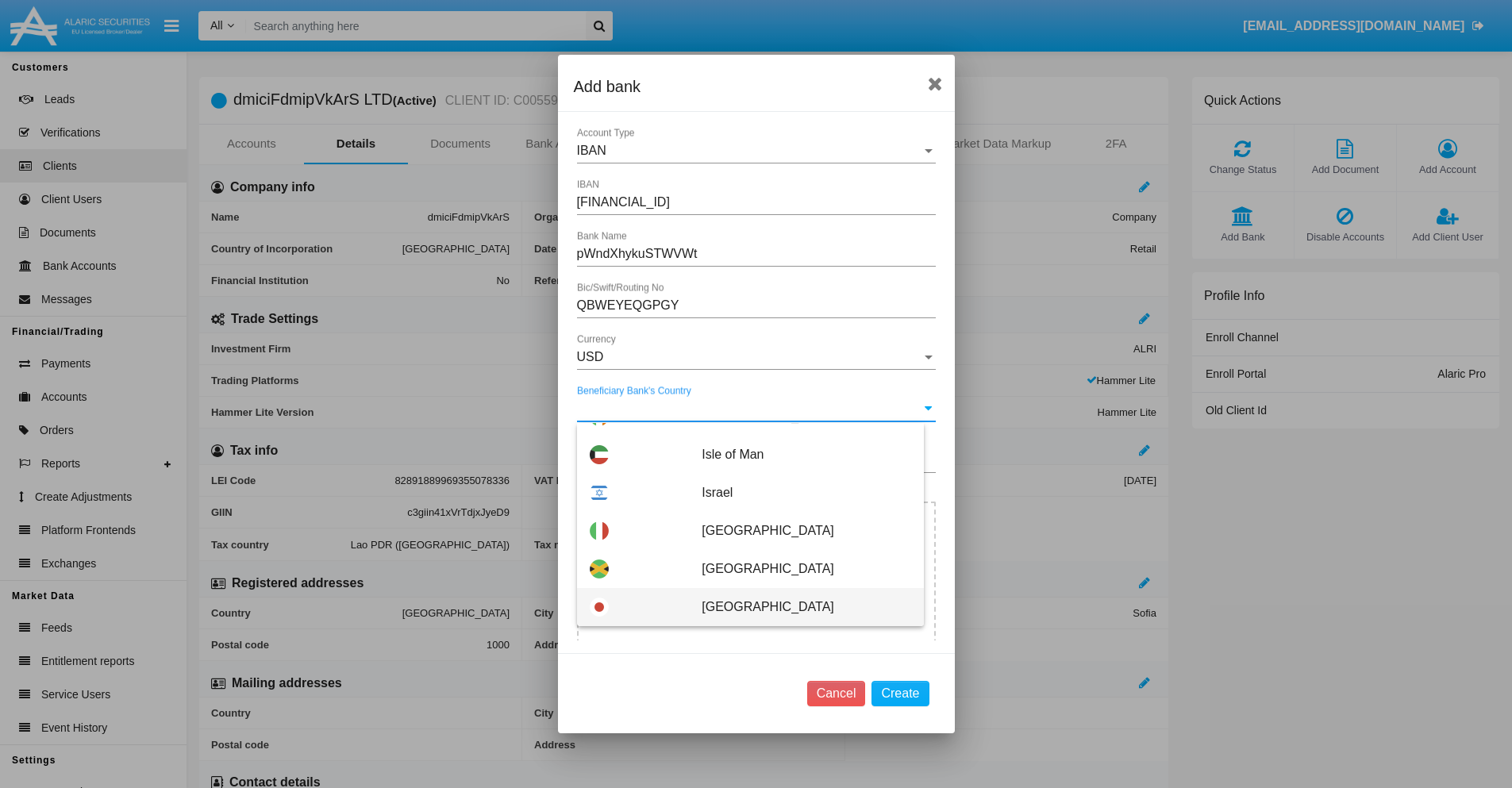
click at [798, 607] on span "Japan" at bounding box center [806, 607] width 209 height 38
type input "Japan"
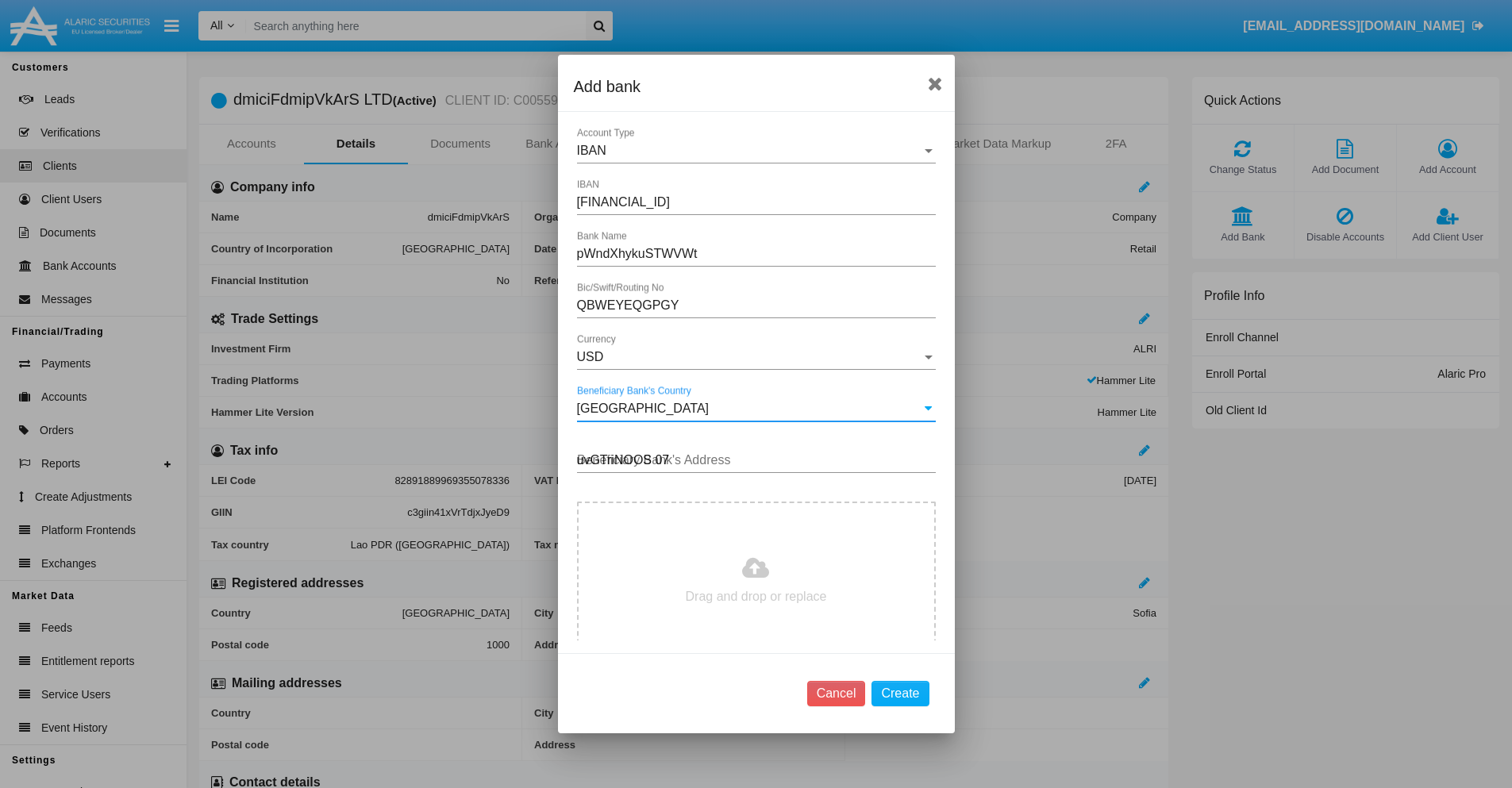
type input "uvGTriNOOS 078"
type input "C:\fakepath\bank-statement.png"
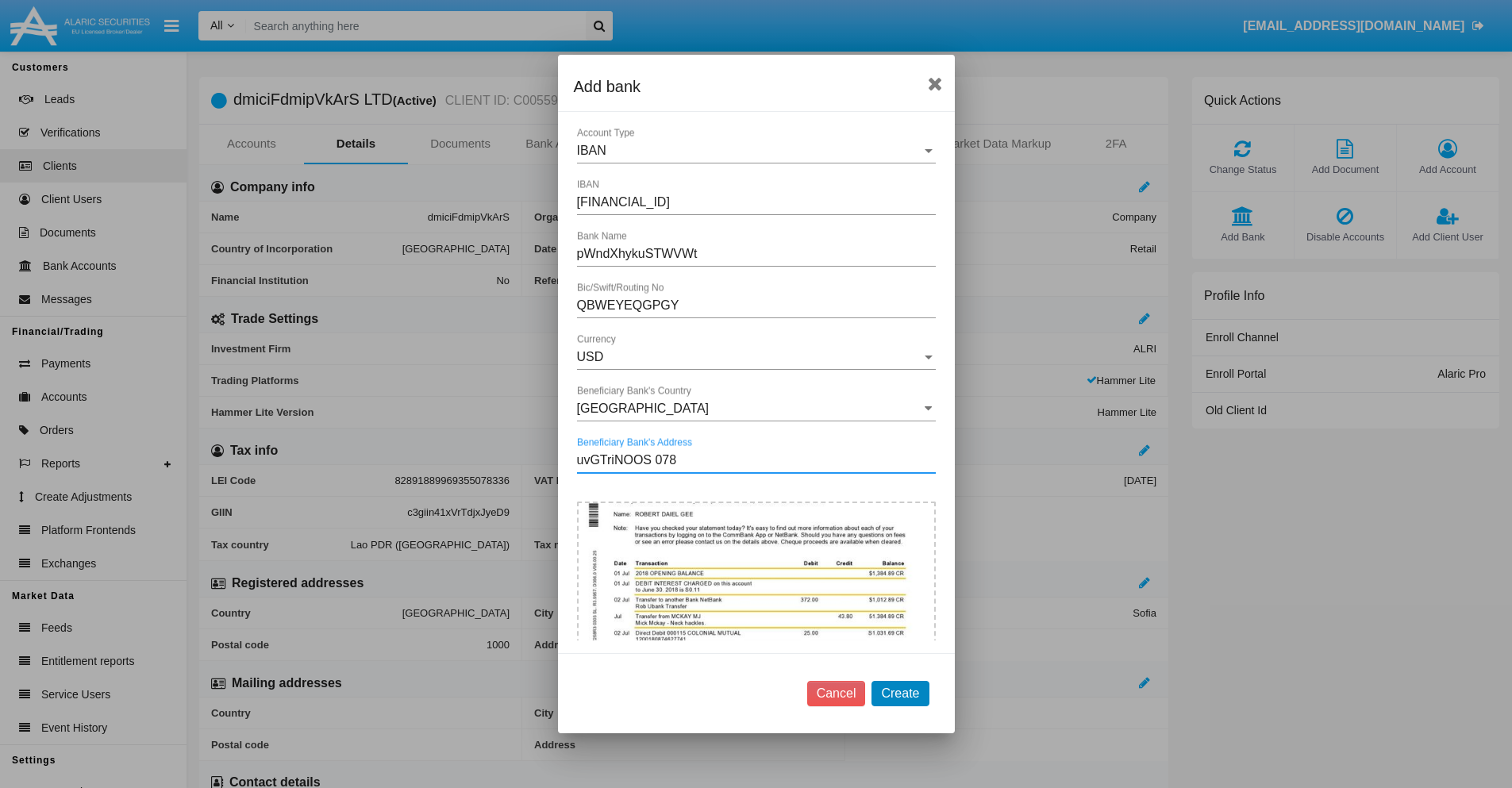
click at [900, 693] on button "Create" at bounding box center [900, 694] width 57 height 26
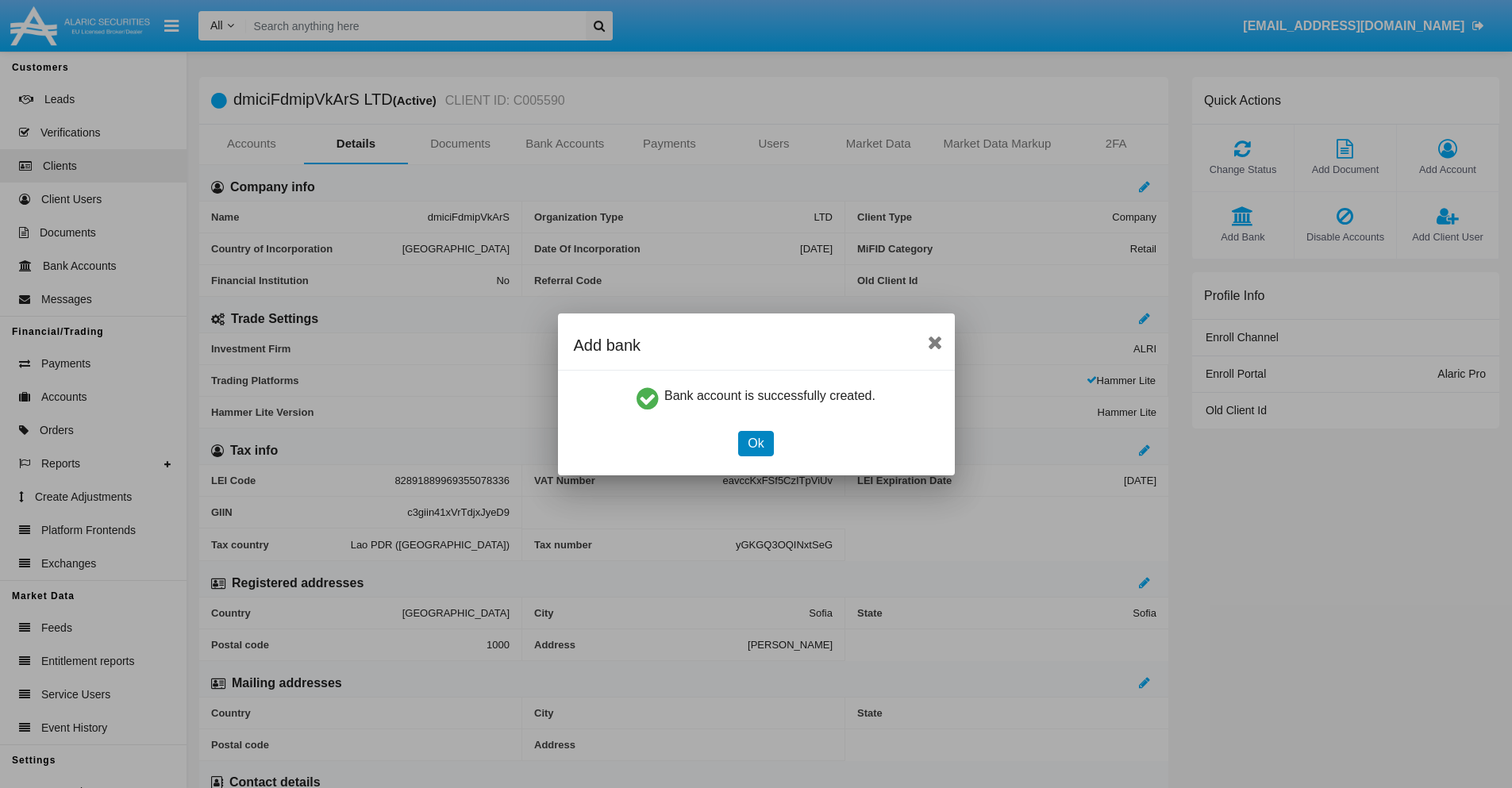
click at [756, 443] on button "Ok" at bounding box center [756, 444] width 35 height 26
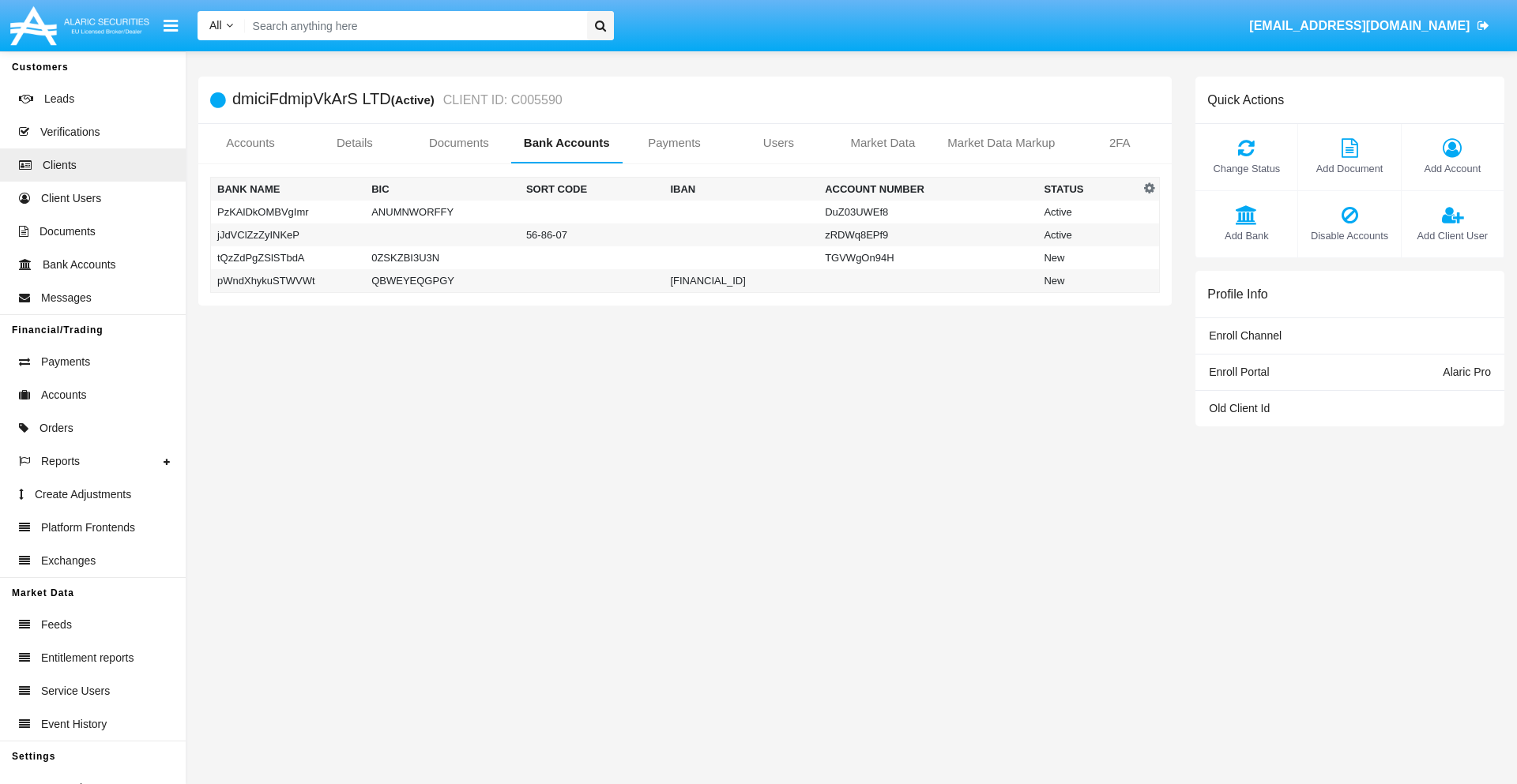
click at [288, 280] on td "pWndXhykuSTWVWt" at bounding box center [288, 281] width 155 height 23
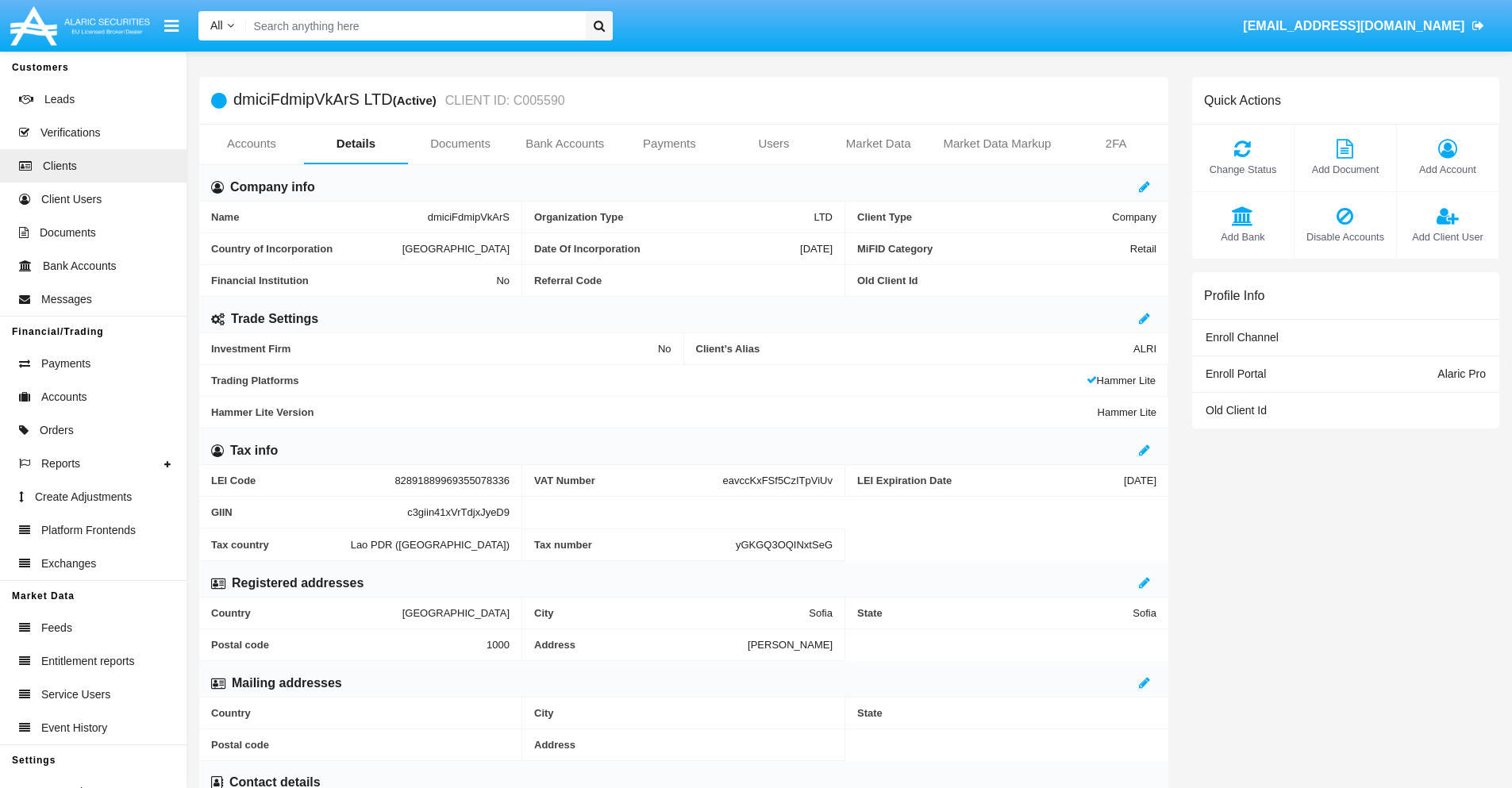
click at [1242, 236] on span "Add Bank" at bounding box center [1242, 236] width 86 height 15
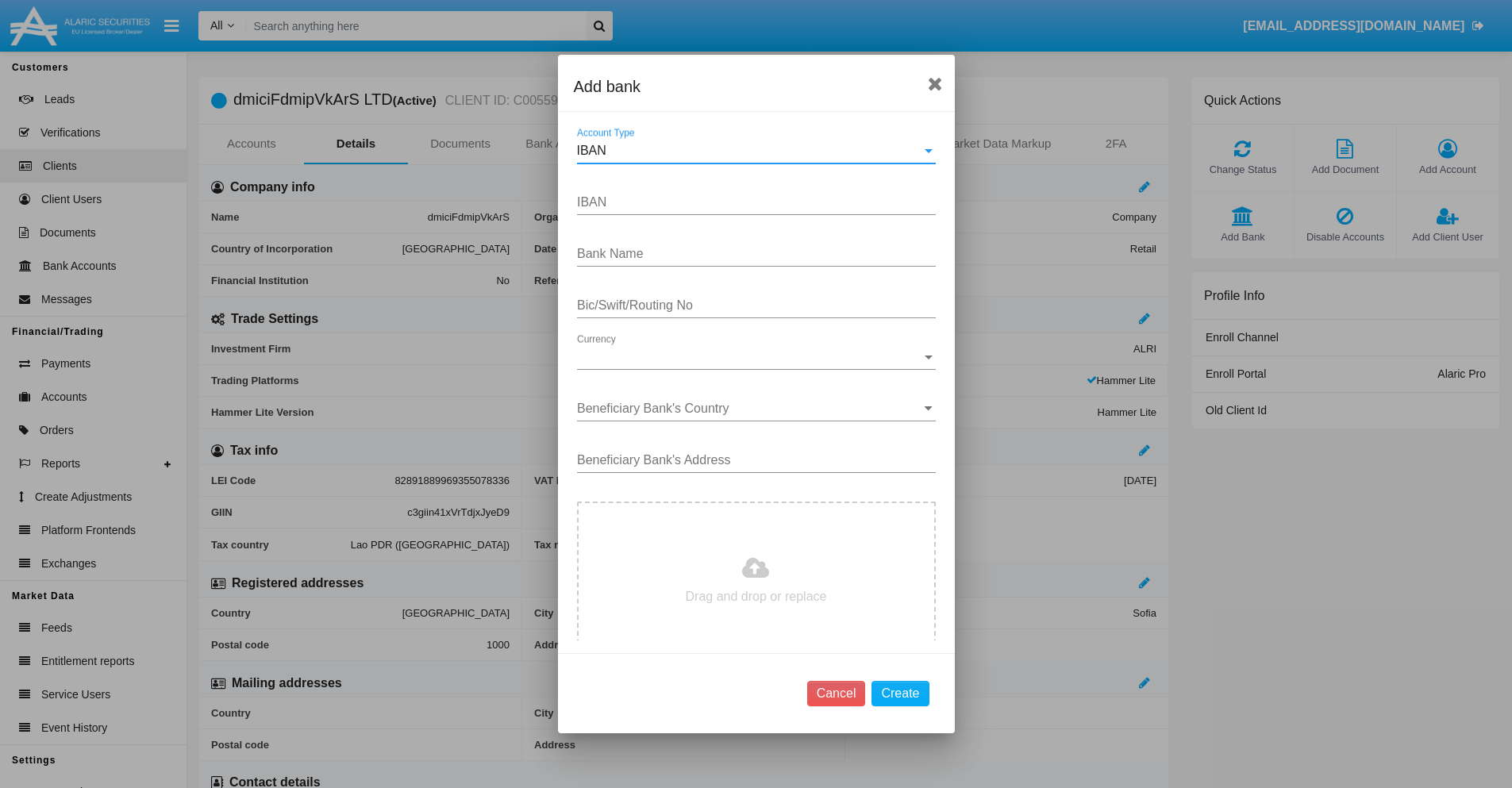
click at [751, 151] on div "IBAN" at bounding box center [750, 151] width 344 height 15
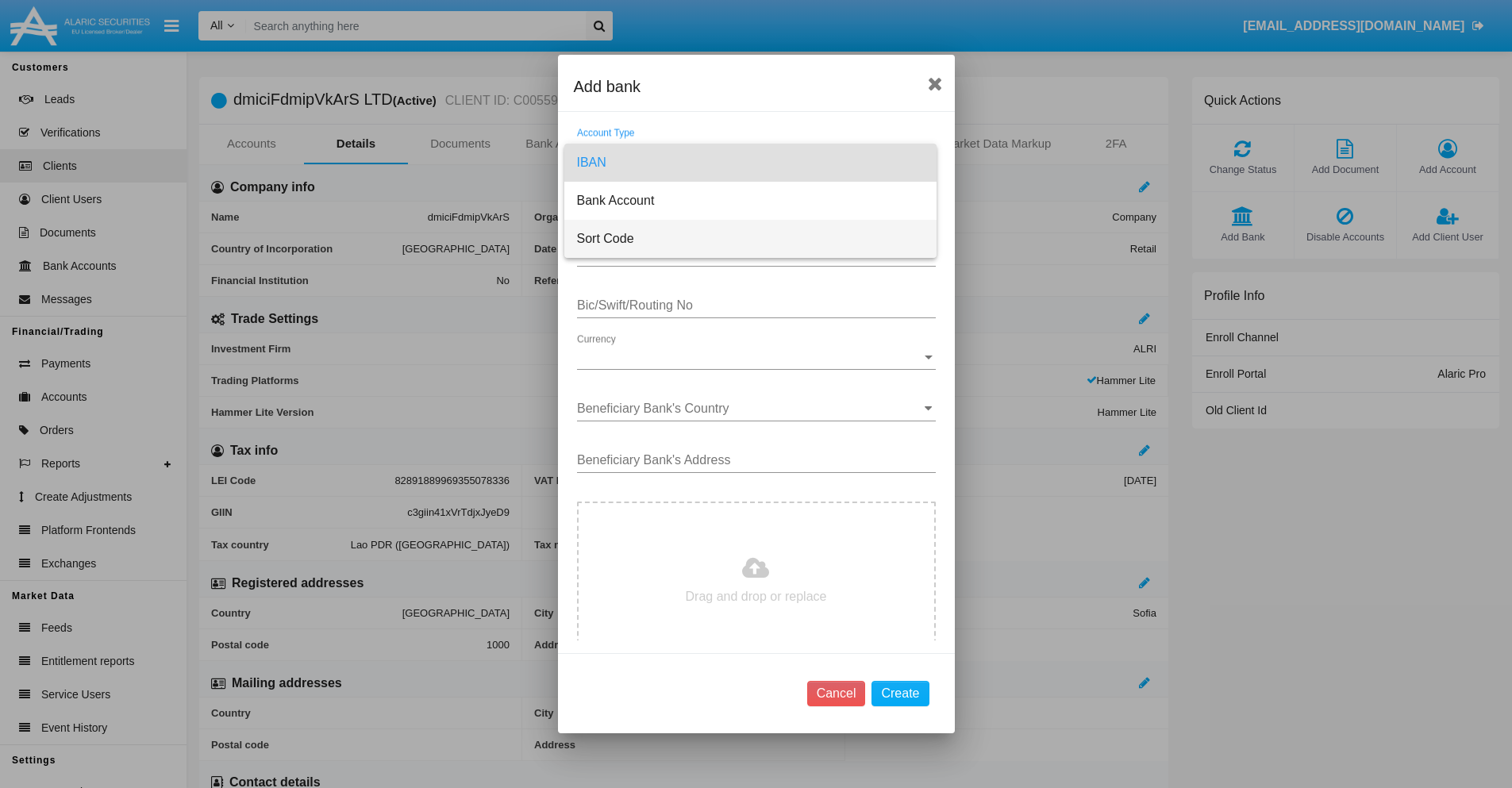
click at [751, 239] on span "Sort Code" at bounding box center [751, 239] width 347 height 38
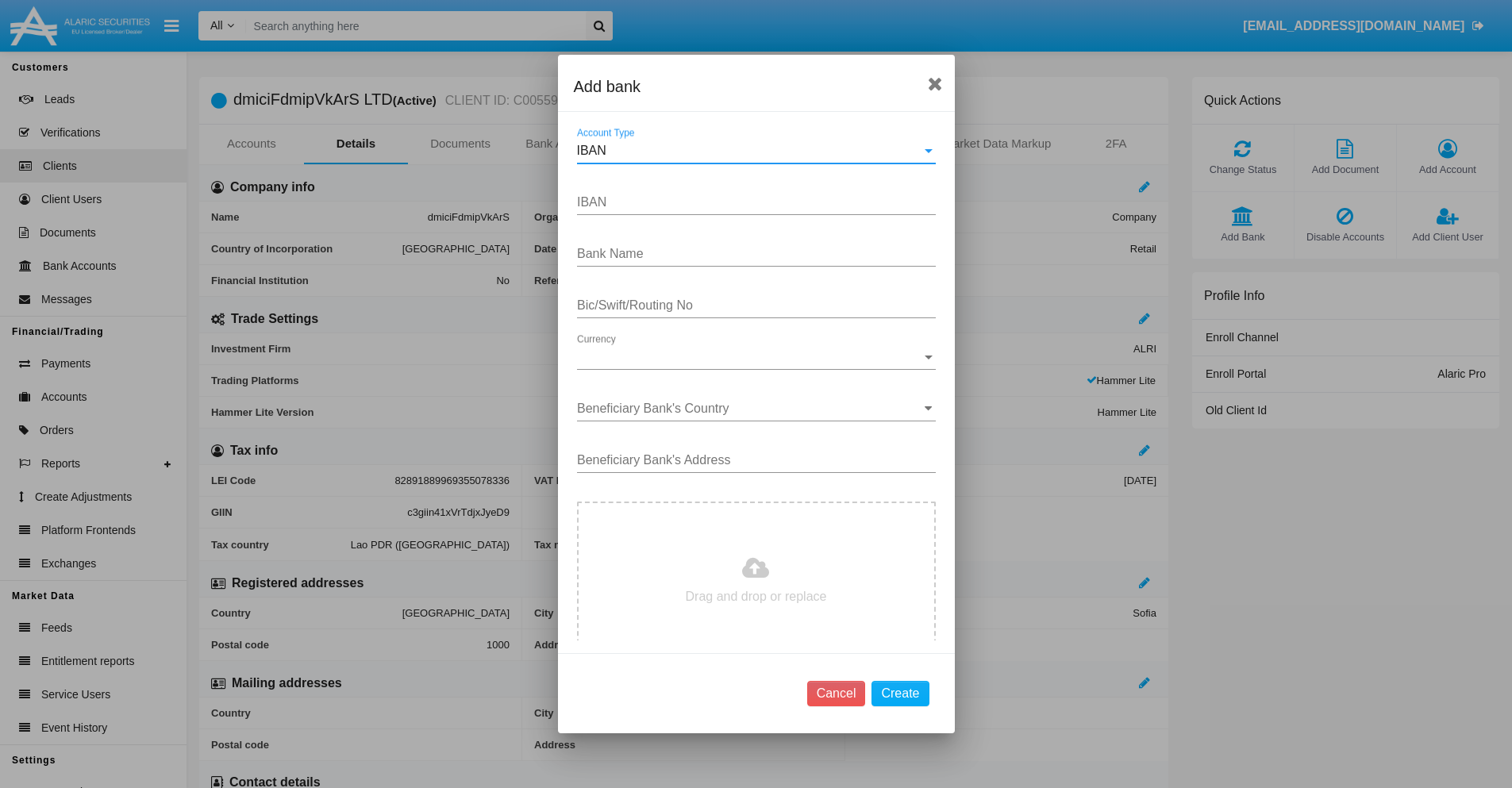
type input "[GEOGRAPHIC_DATA]"
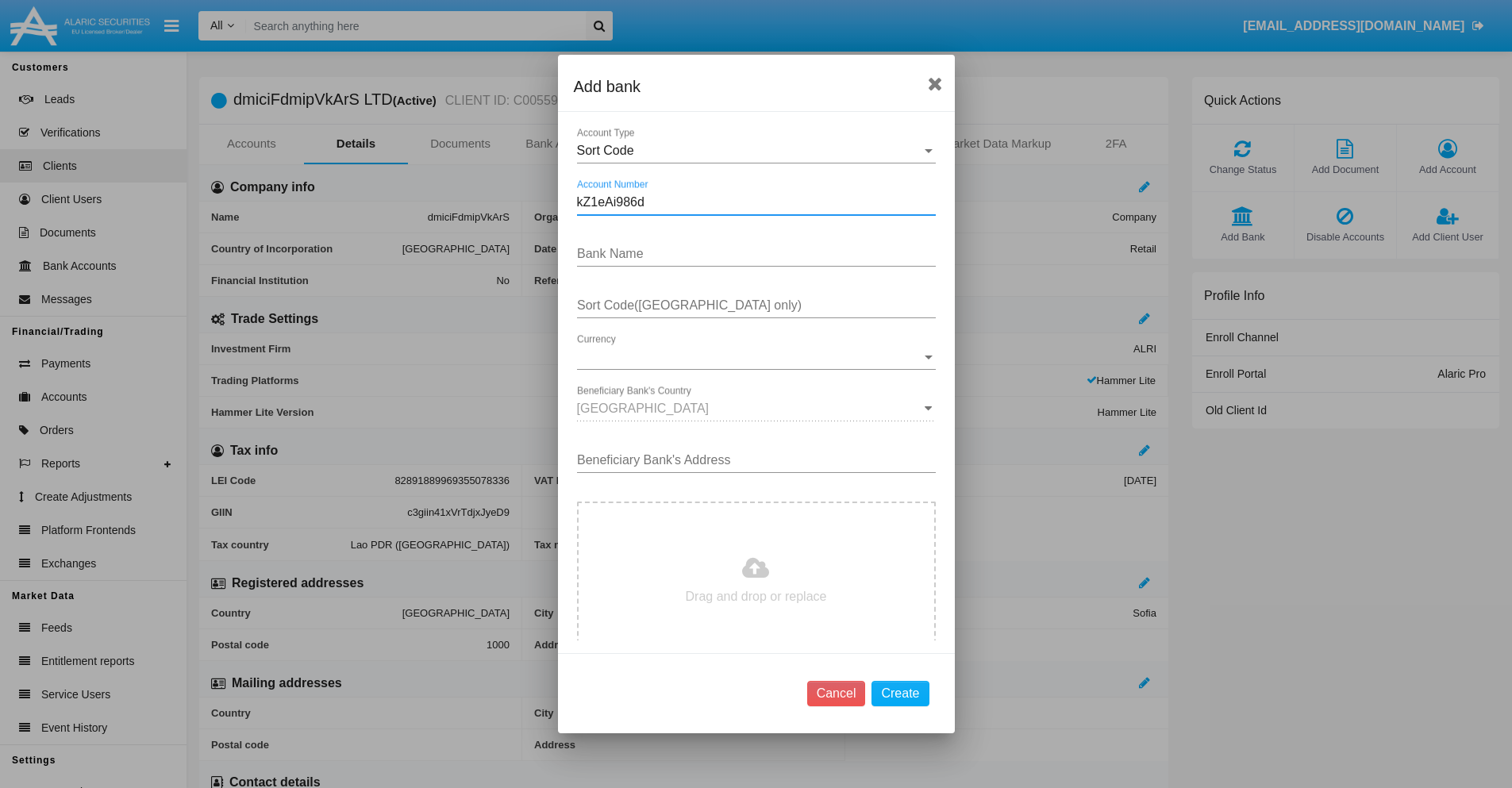
type input "kZ1eAi986d"
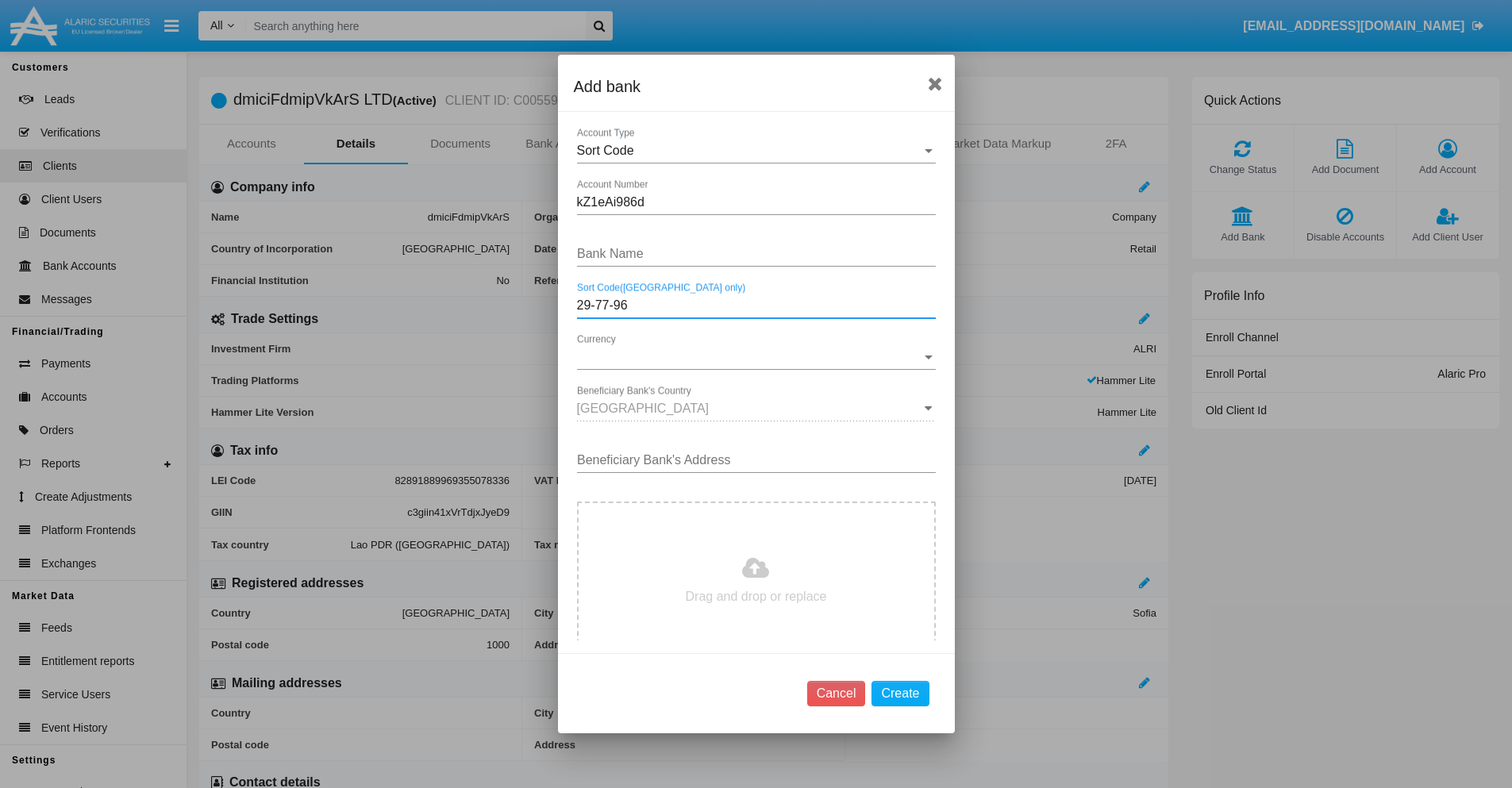
type input "29-77-96"
type input "JNPflsRWfRdJYxl"
click at [751, 357] on span "Currency" at bounding box center [750, 357] width 344 height 15
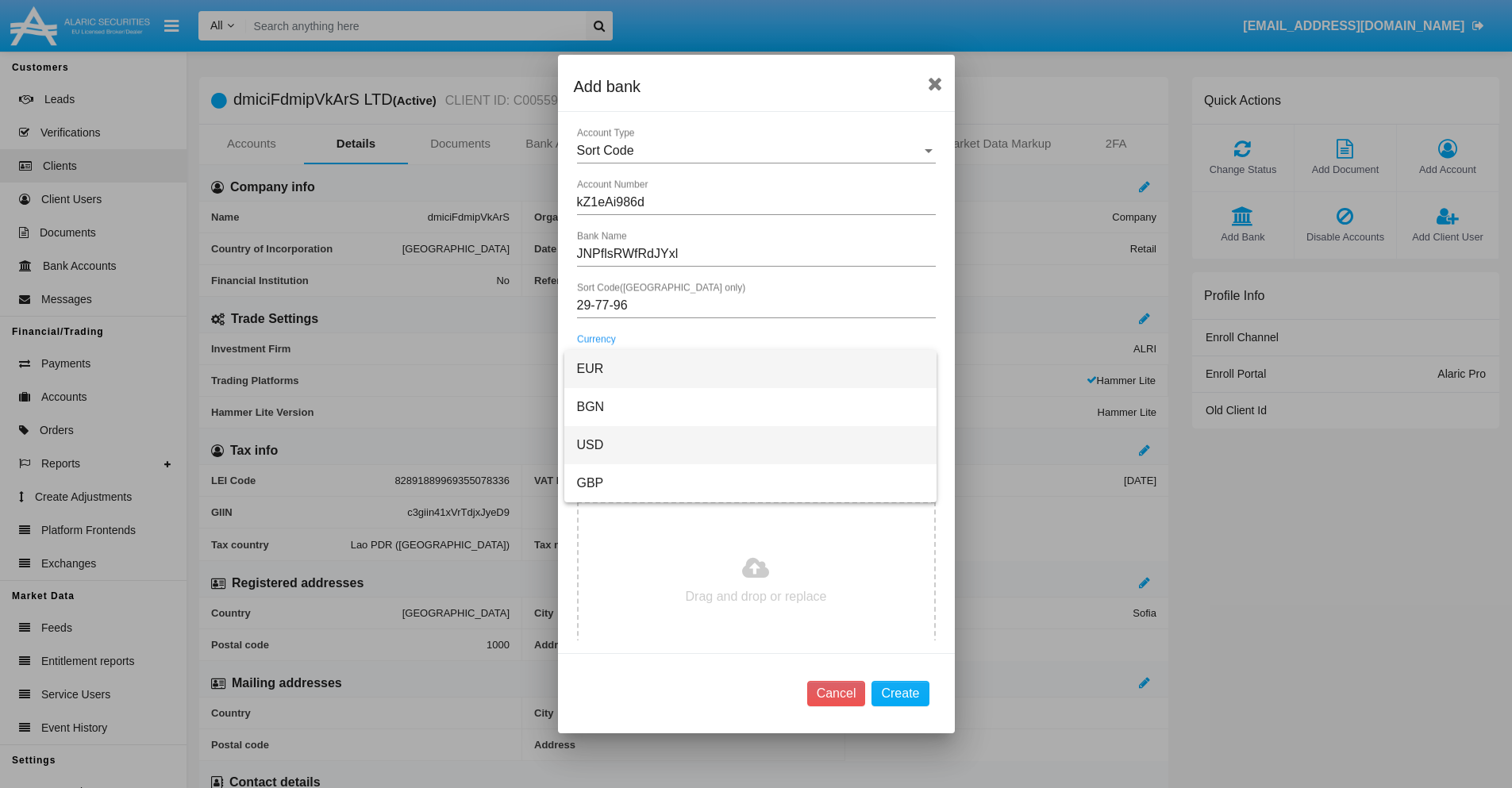
click at [751, 446] on span "USD" at bounding box center [751, 445] width 347 height 38
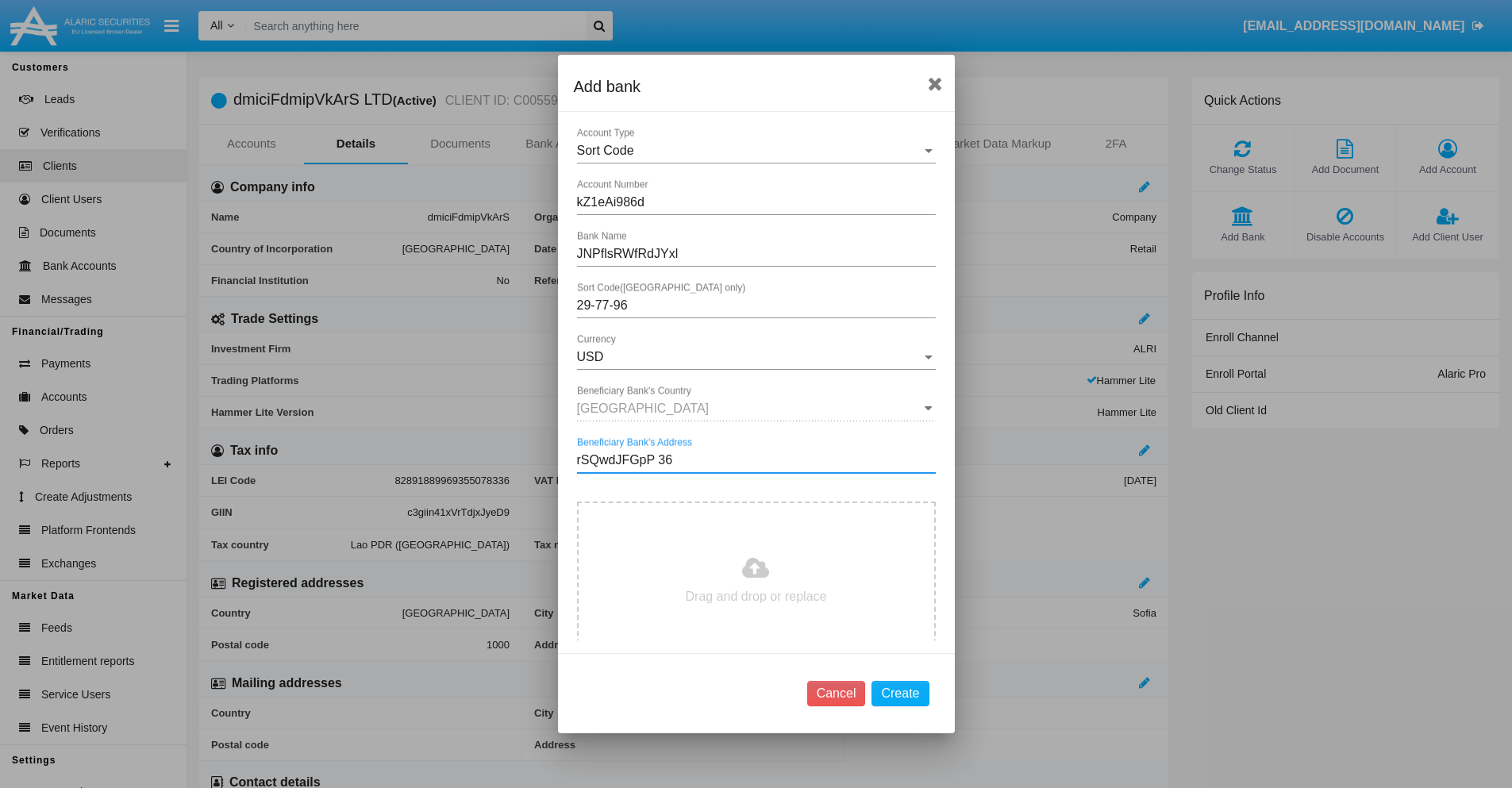
type input "rSQwdJFGpP 363"
type input "C:\fakepath\bank-statement.png"
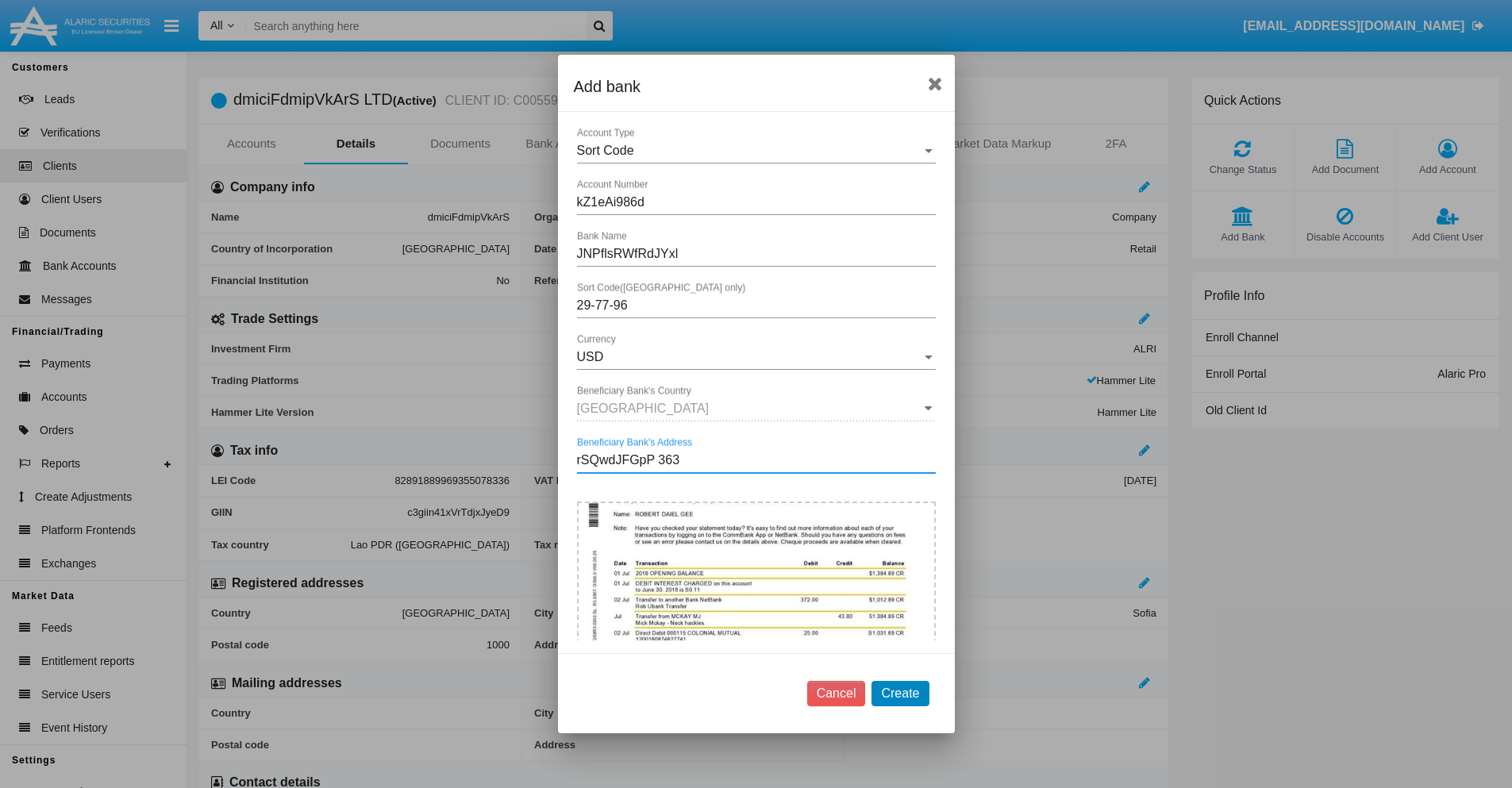
click at [900, 693] on button "Create" at bounding box center [900, 694] width 57 height 26
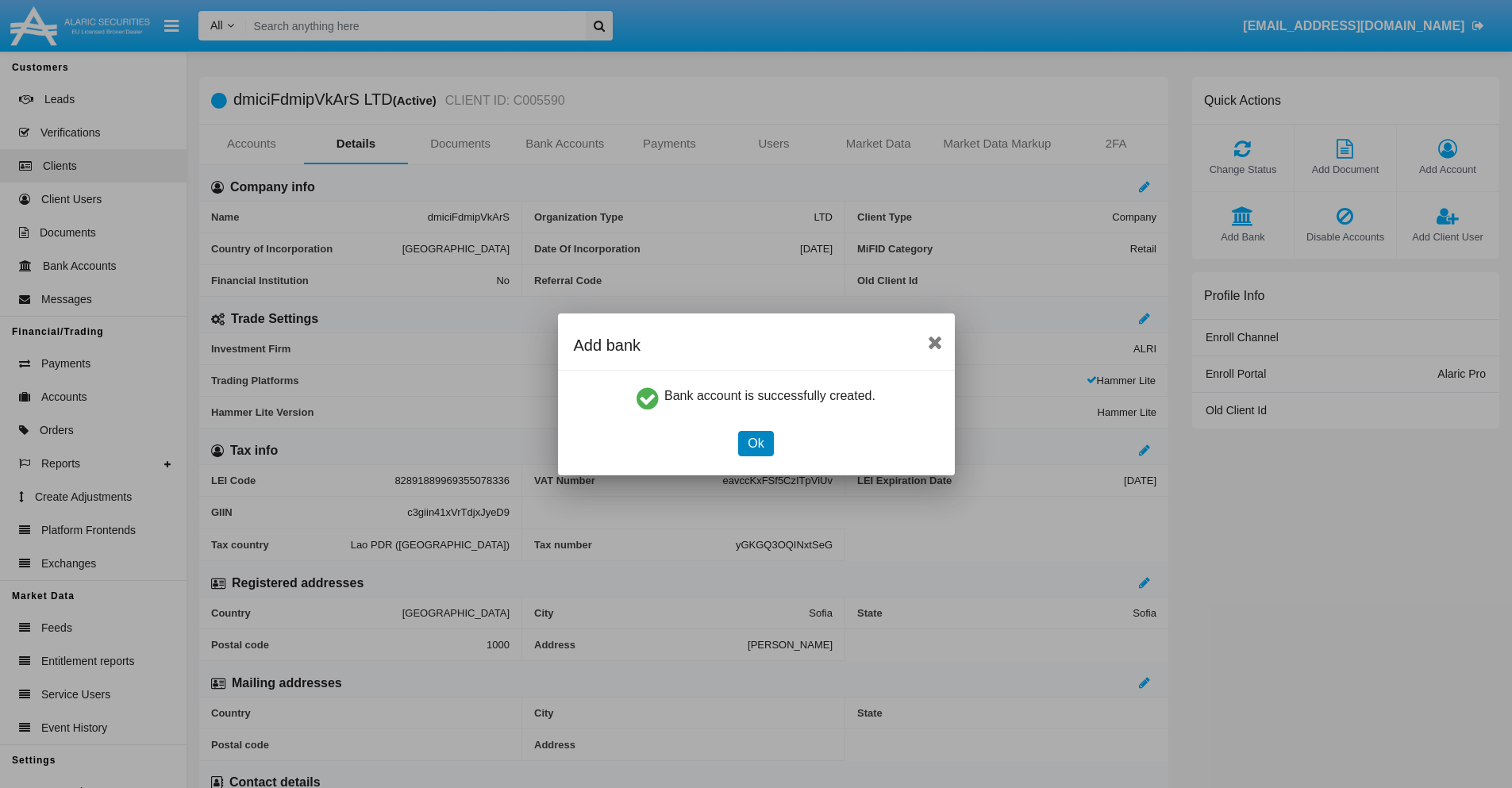
click at [756, 443] on button "Ok" at bounding box center [756, 444] width 35 height 26
